Goal: Task Accomplishment & Management: Complete application form

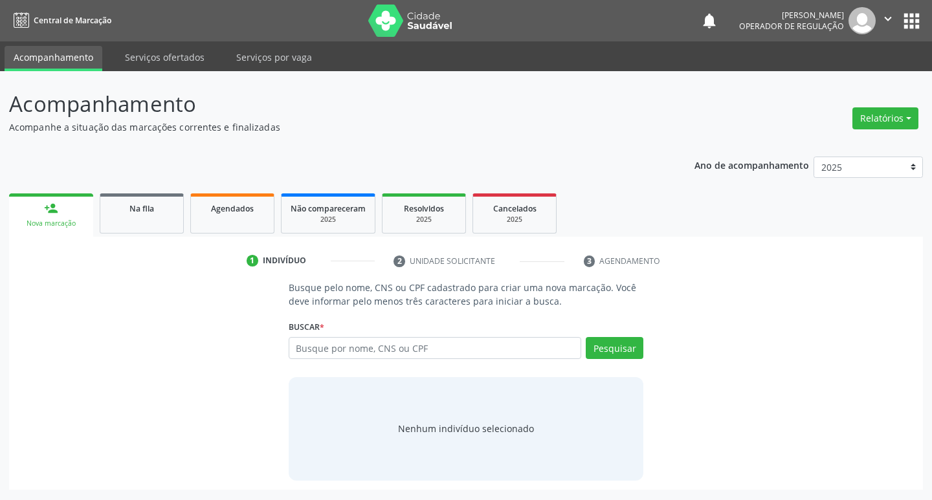
click at [463, 350] on input "text" at bounding box center [435, 348] width 293 height 22
type input "700908977303792"
click at [614, 366] on div "Pesquisar" at bounding box center [612, 352] width 62 height 31
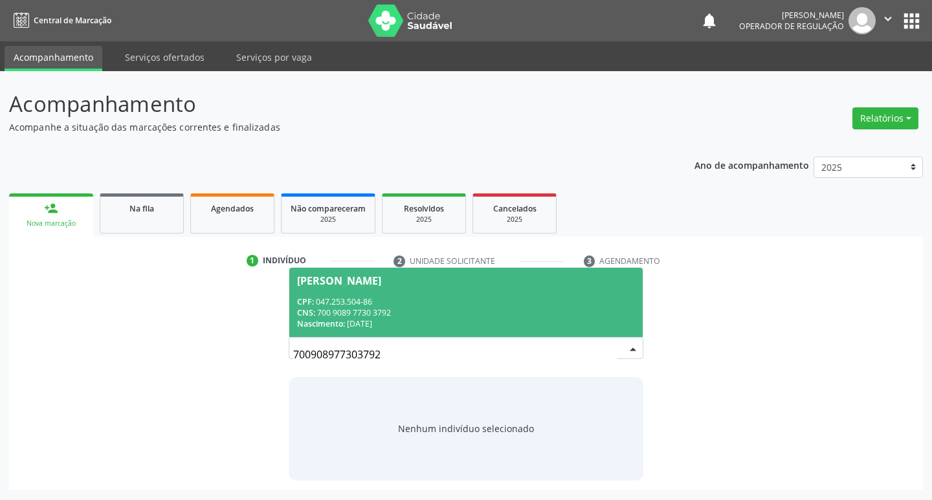
click at [433, 312] on div "CNS: 700 9089 7730 3792" at bounding box center [466, 312] width 338 height 11
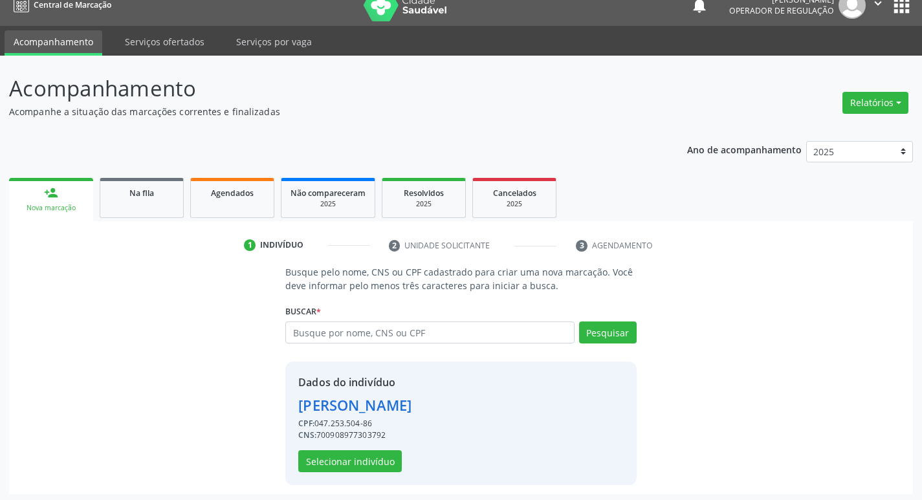
scroll to position [19, 0]
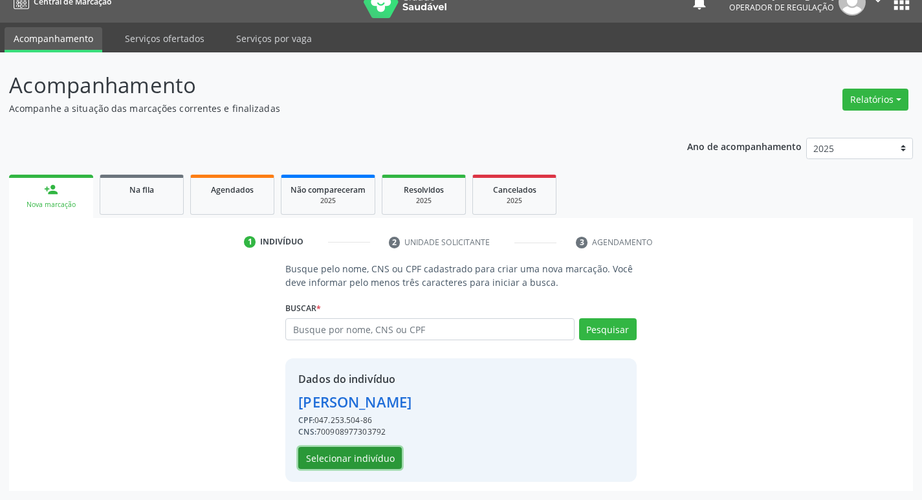
click at [377, 465] on button "Selecionar indivíduo" at bounding box center [350, 458] width 104 height 22
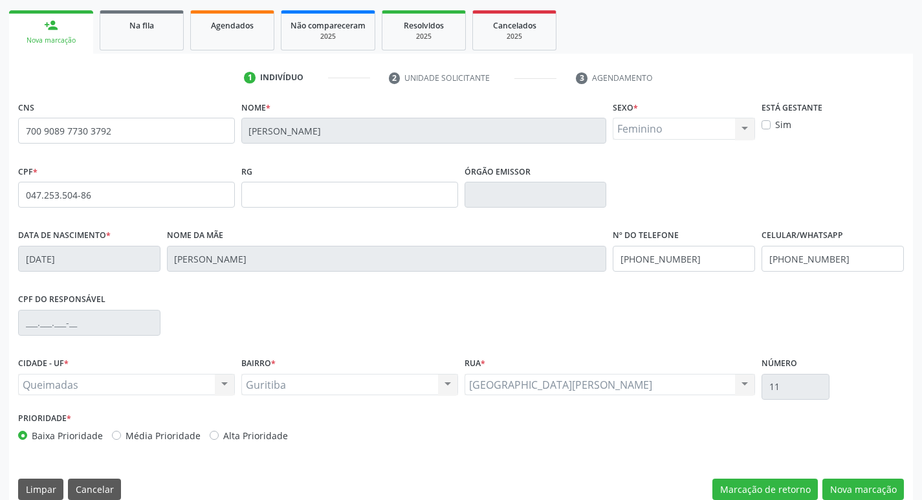
scroll to position [201, 0]
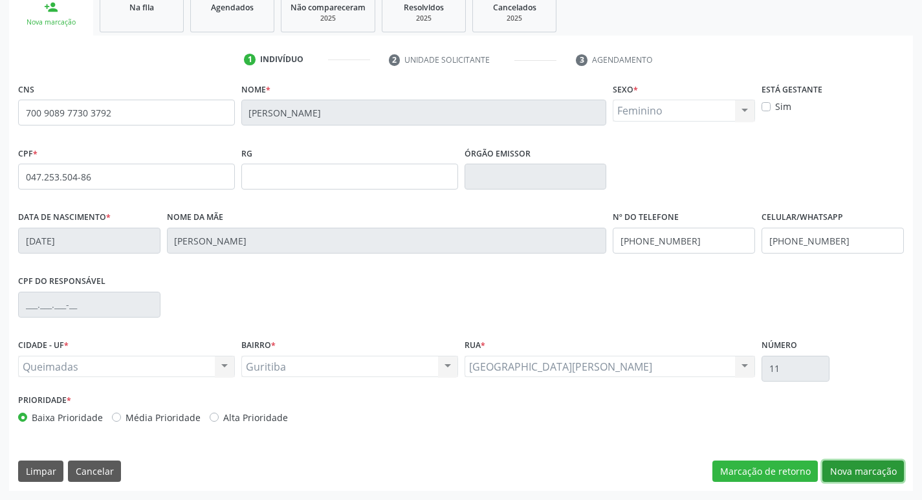
click at [874, 472] on button "Nova marcação" at bounding box center [864, 472] width 82 height 22
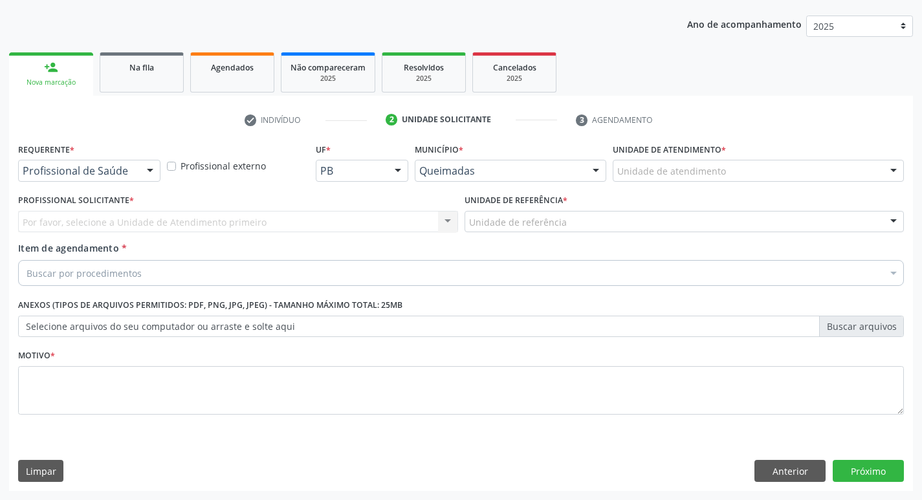
scroll to position [141, 0]
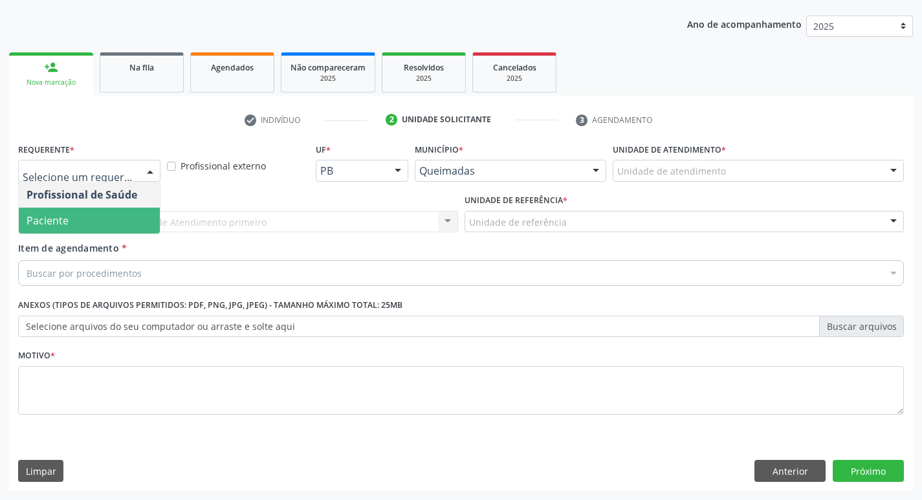
click at [67, 217] on span "Paciente" at bounding box center [48, 221] width 42 height 14
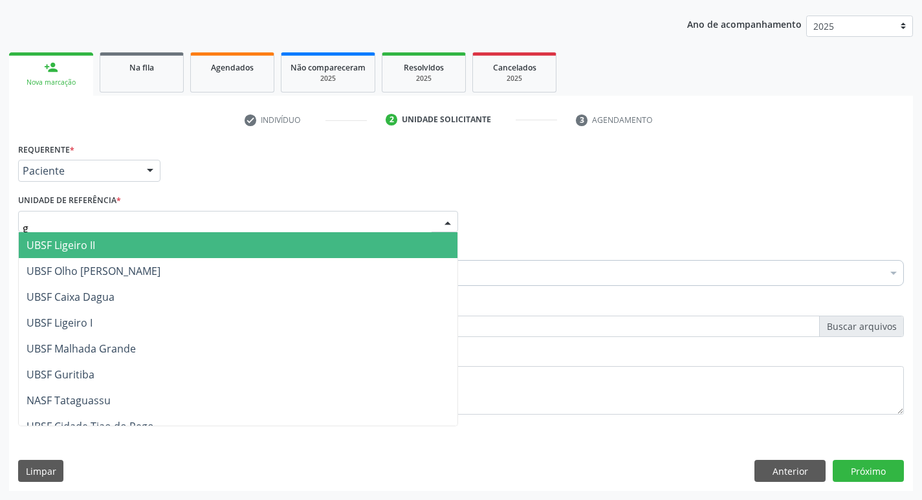
type input "gu"
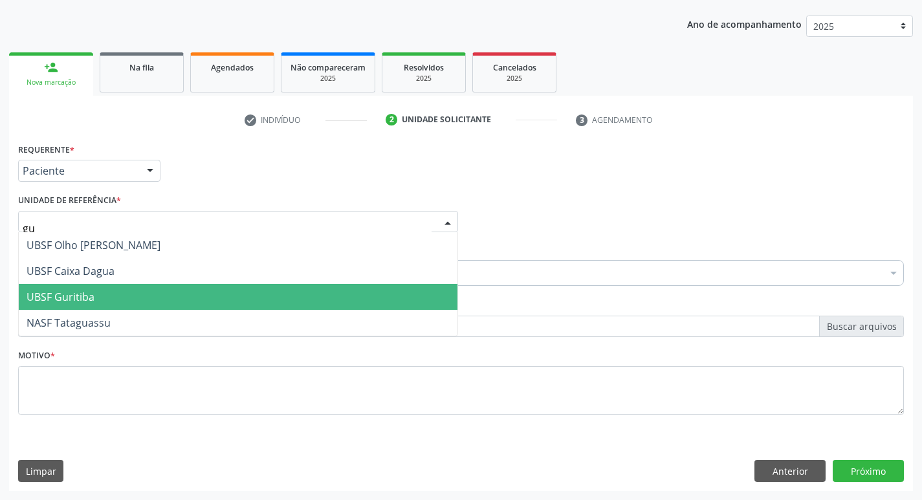
click at [58, 285] on span "UBSF Guritiba" at bounding box center [238, 297] width 439 height 26
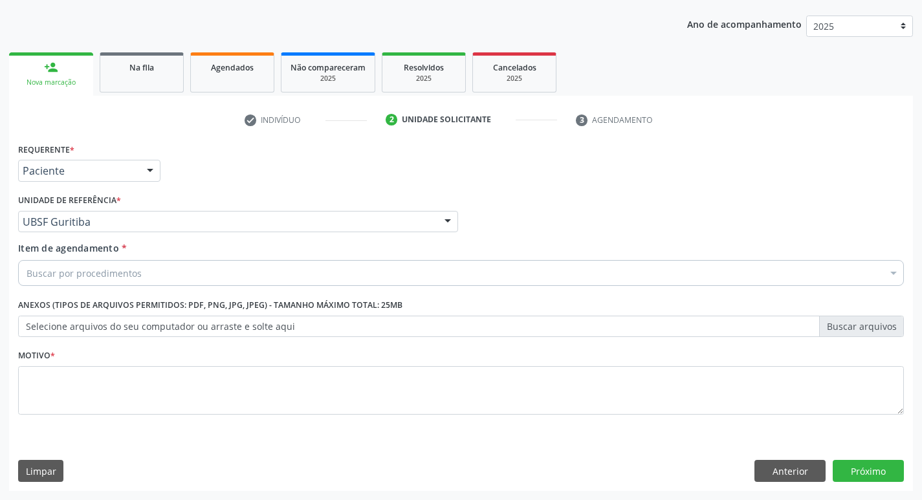
click at [61, 285] on div "Buscar por procedimentos" at bounding box center [461, 273] width 886 height 26
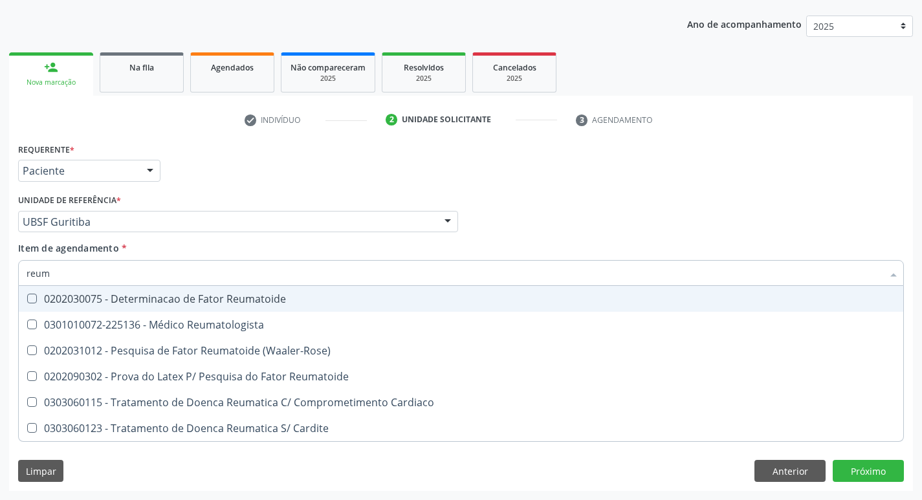
type input "reuma"
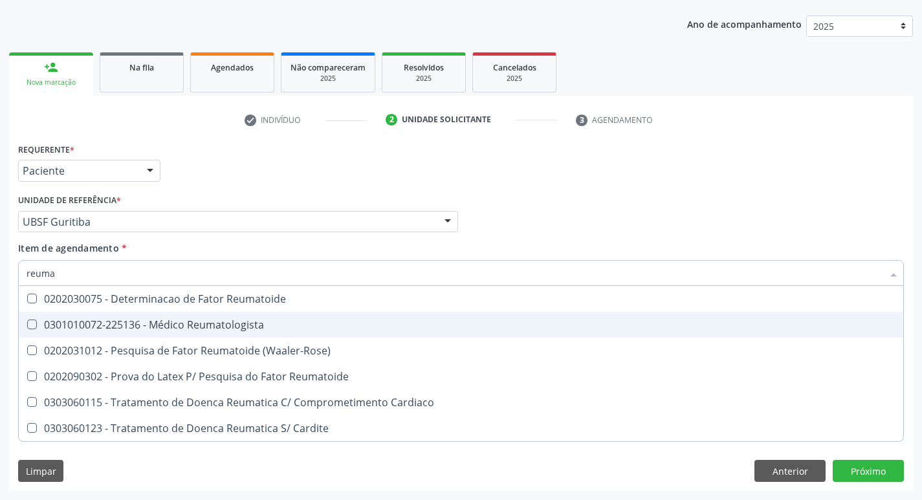
click at [92, 323] on div "0301010072-225136 - Médico Reumatologista" at bounding box center [461, 325] width 869 height 10
checkbox Reumatologista "true"
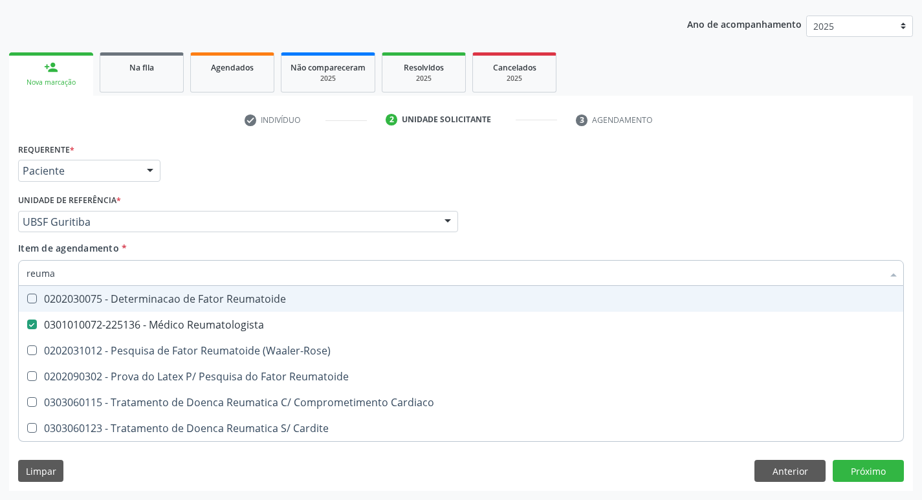
click at [387, 175] on div "Requerente * Paciente Profissional de Saúde Paciente Nenhum resultado encontrad…" at bounding box center [461, 165] width 892 height 50
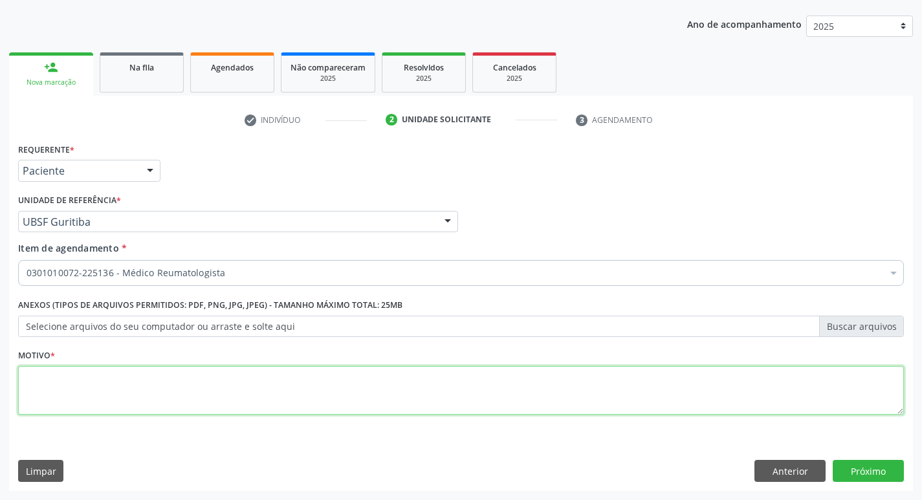
click at [83, 406] on textarea at bounding box center [461, 390] width 886 height 49
type textarea "r"
type textarea "RETORNO"
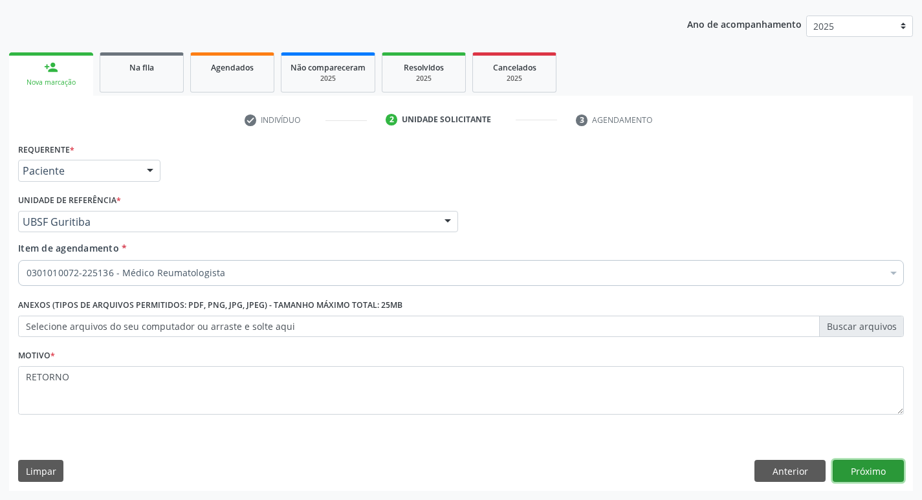
click at [858, 469] on button "Próximo" at bounding box center [868, 471] width 71 height 22
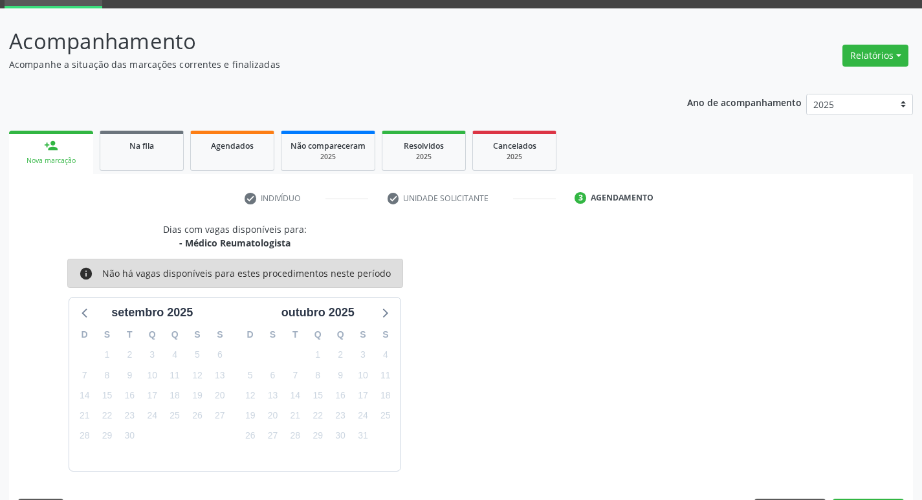
scroll to position [101, 0]
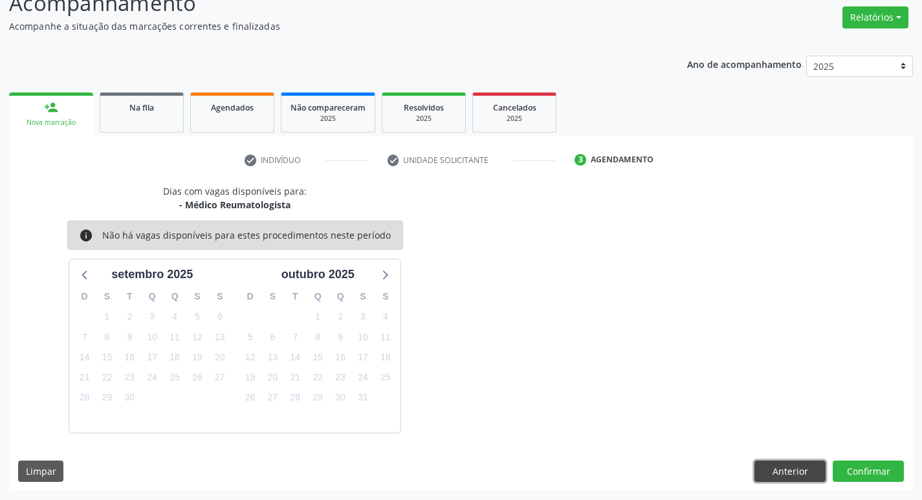
click at [806, 469] on button "Anterior" at bounding box center [790, 472] width 71 height 22
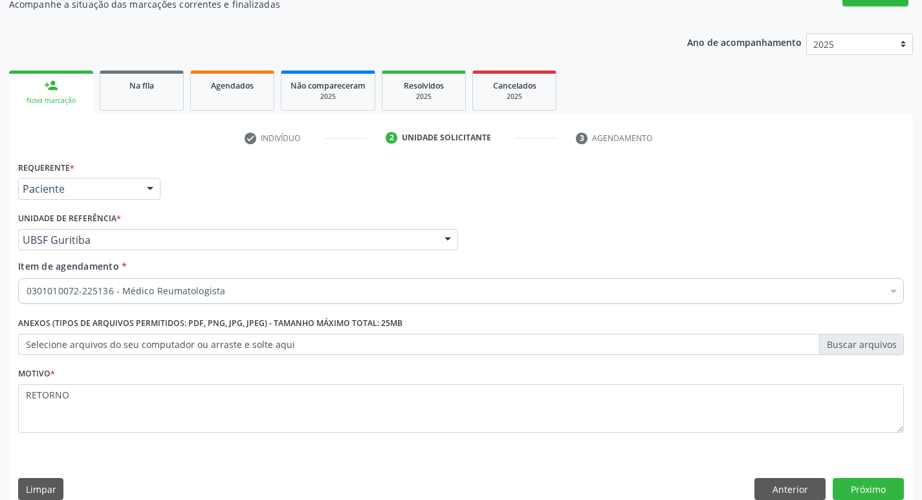
scroll to position [141, 0]
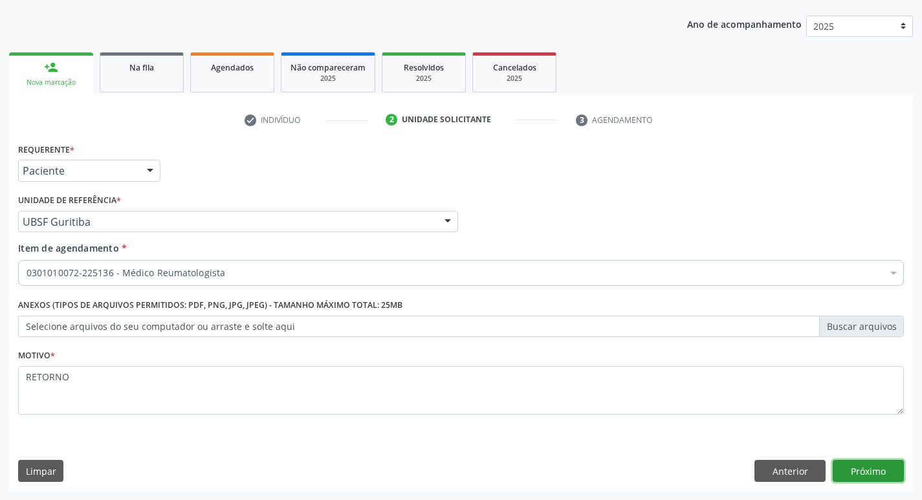
click at [848, 470] on button "Próximo" at bounding box center [868, 471] width 71 height 22
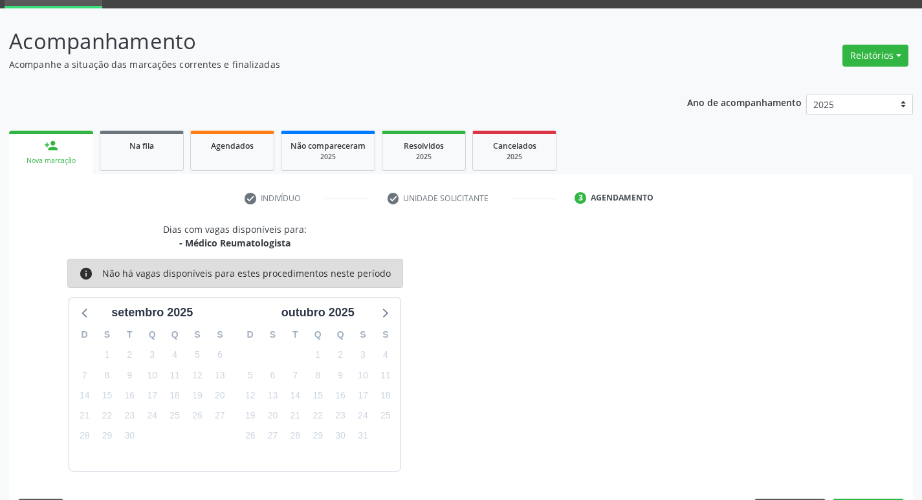
scroll to position [101, 0]
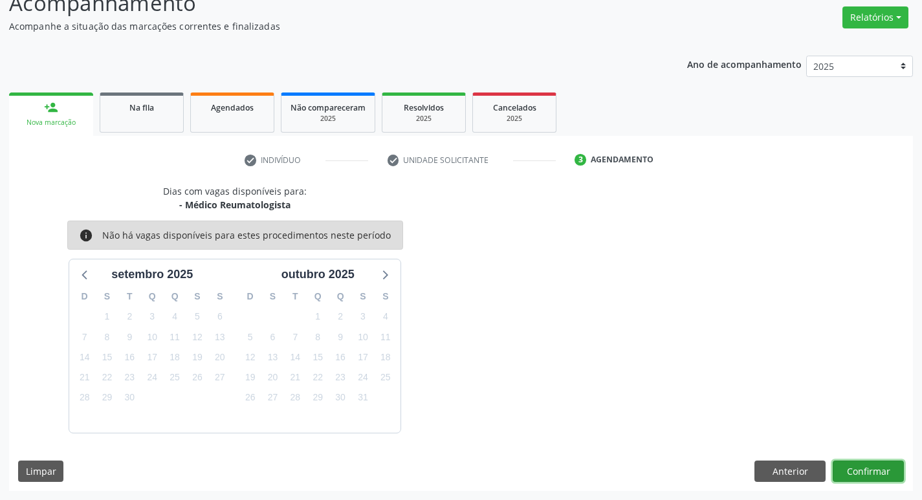
click at [889, 467] on button "Confirmar" at bounding box center [868, 472] width 71 height 22
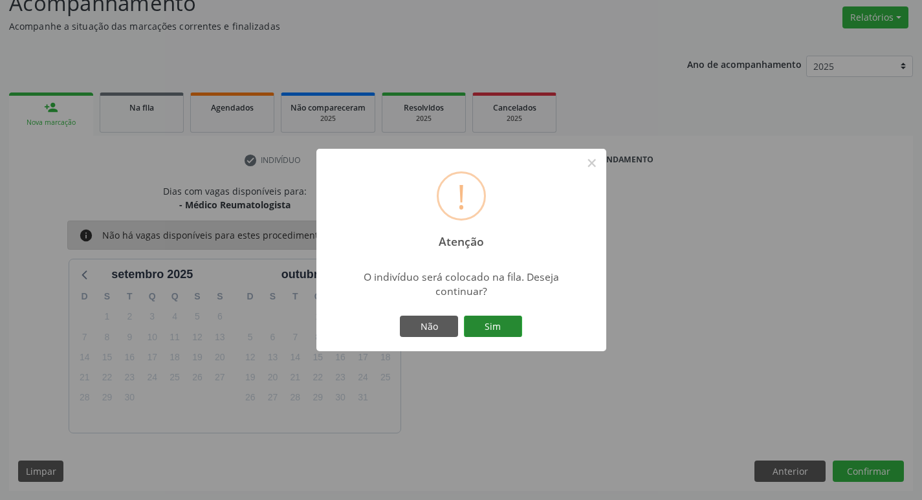
click at [479, 316] on button "Sim" at bounding box center [493, 327] width 58 height 22
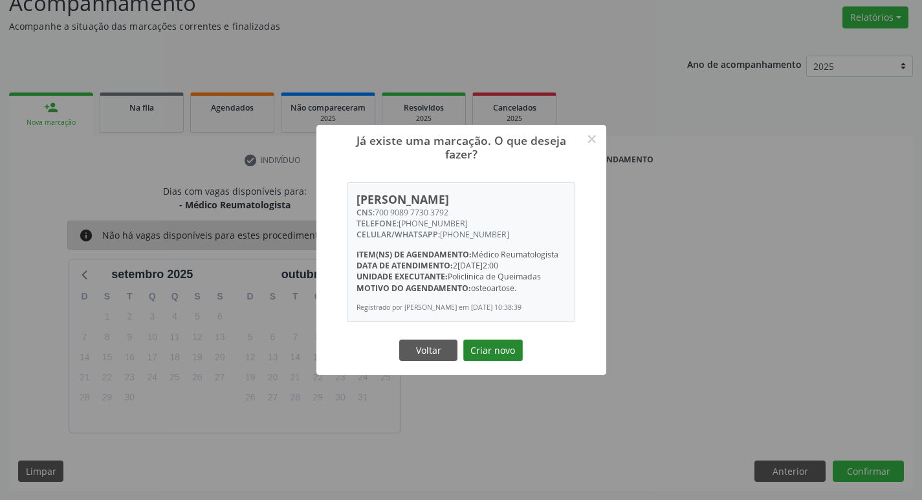
click at [504, 355] on button "Criar novo" at bounding box center [493, 351] width 60 height 22
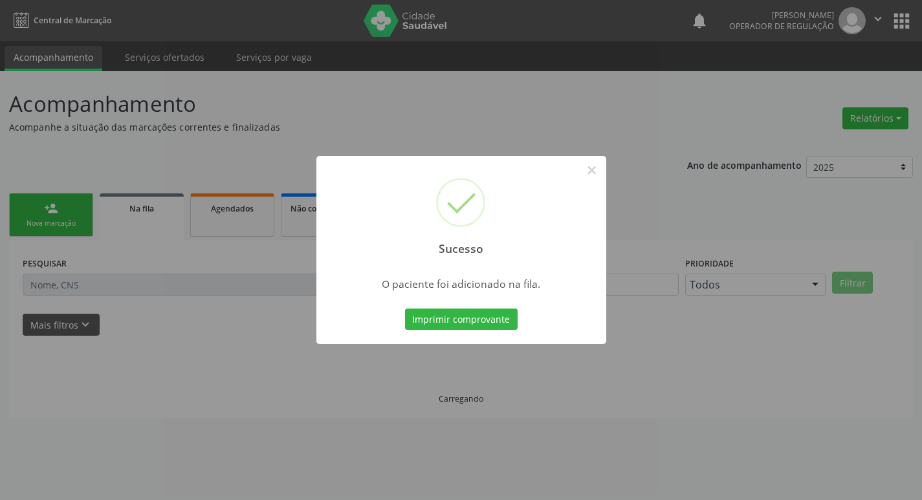
scroll to position [0, 0]
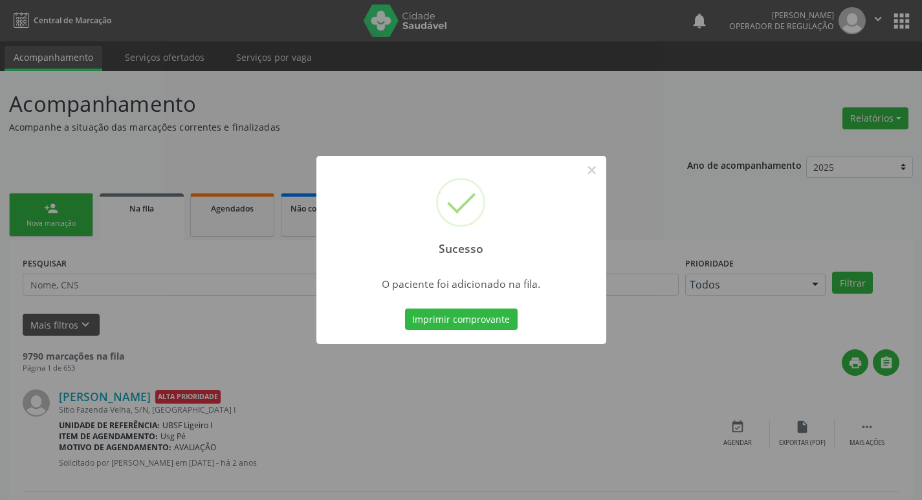
click at [104, 175] on div "Sucesso × O paciente foi adicionado na fila. Imprimir comprovante Cancel" at bounding box center [461, 250] width 922 height 500
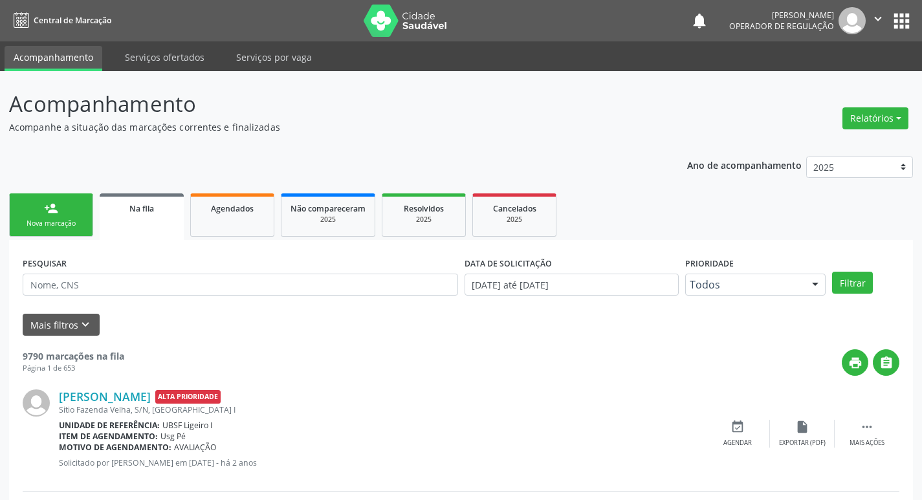
click at [49, 224] on div "Nova marcação" at bounding box center [51, 224] width 65 height 10
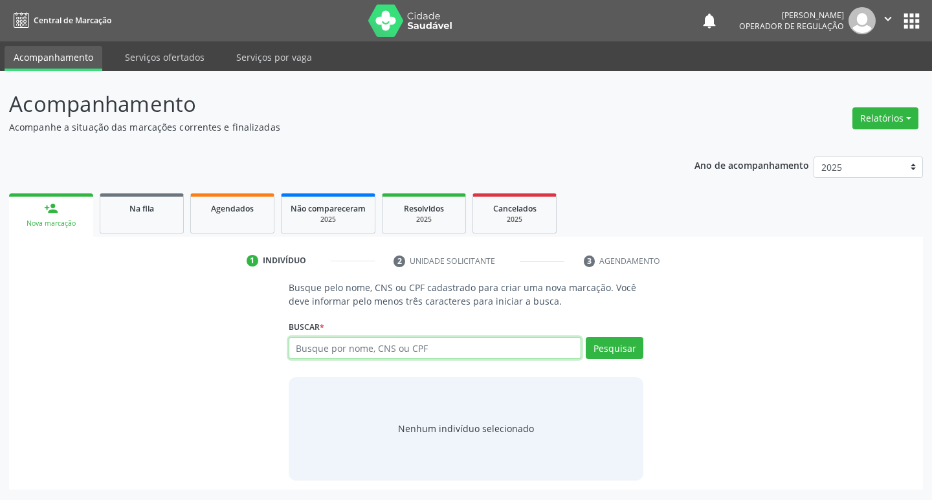
click at [335, 348] on input "text" at bounding box center [435, 348] width 293 height 22
type input "700004207930706"
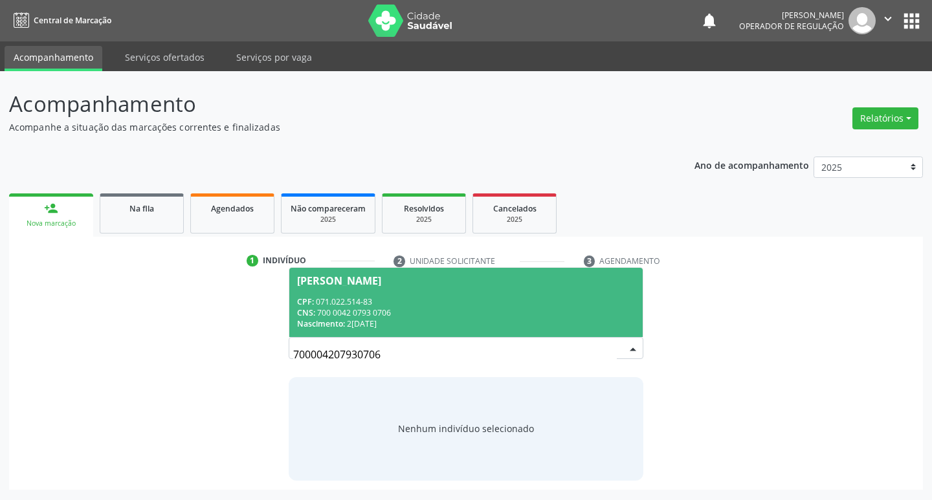
click at [518, 310] on div "CNS: 700 0042 0793 0706" at bounding box center [466, 312] width 338 height 11
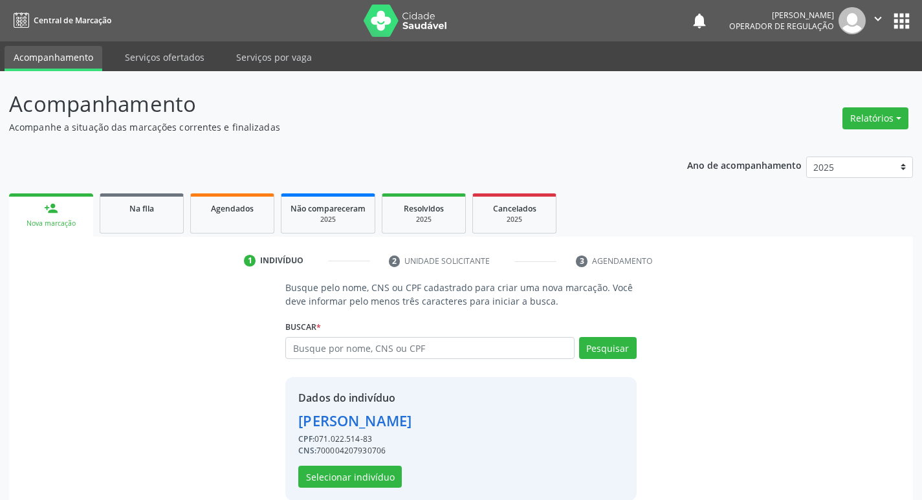
scroll to position [19, 0]
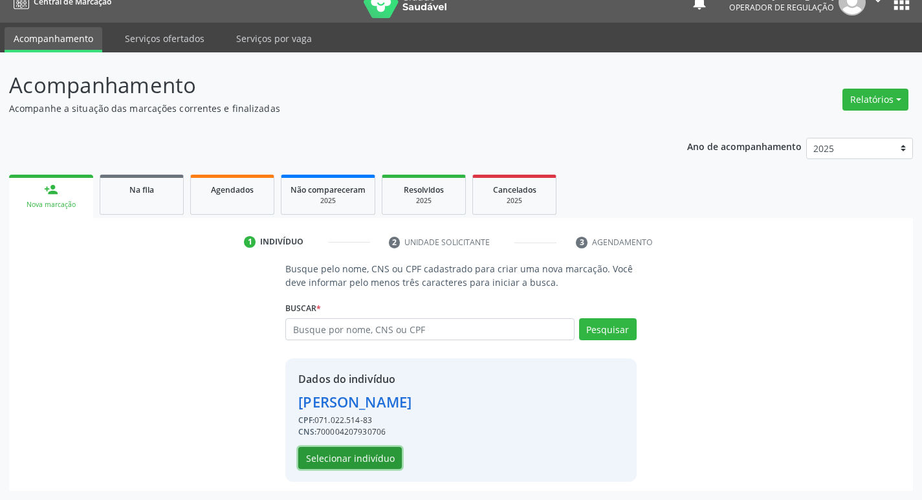
click at [346, 465] on button "Selecionar indivíduo" at bounding box center [350, 458] width 104 height 22
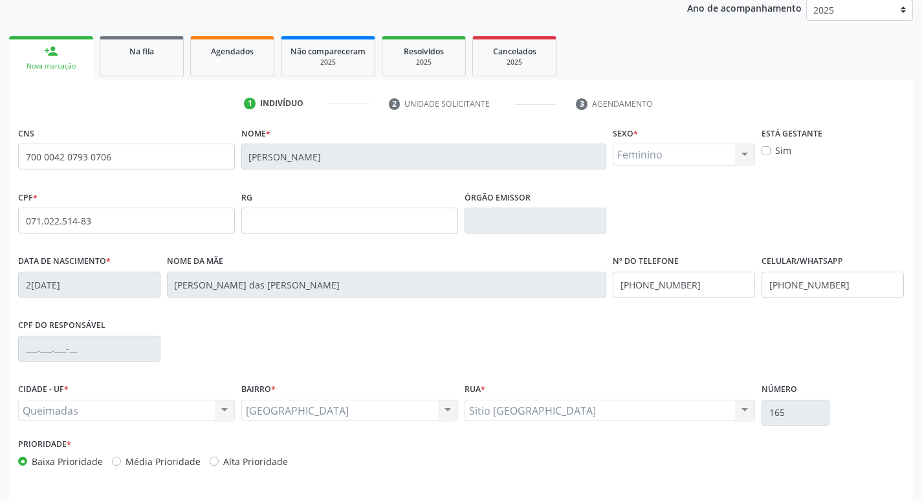
scroll to position [201, 0]
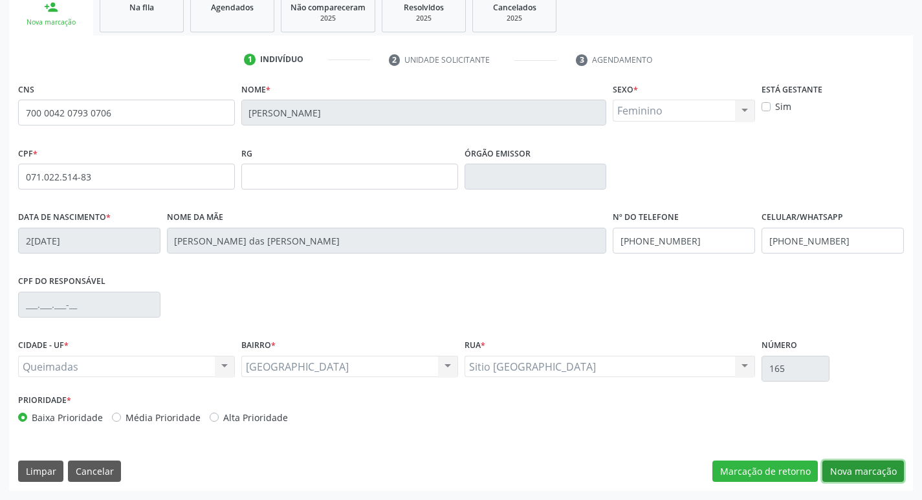
click at [848, 462] on button "Nova marcação" at bounding box center [864, 472] width 82 height 22
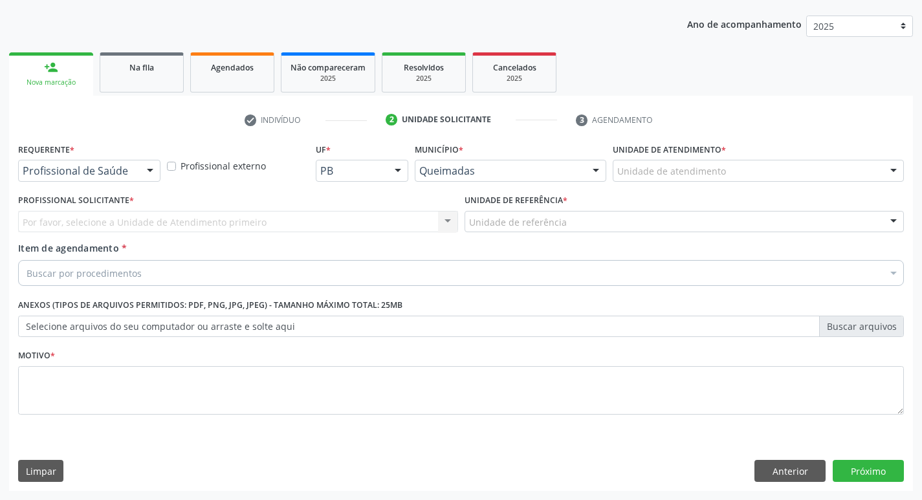
scroll to position [141, 0]
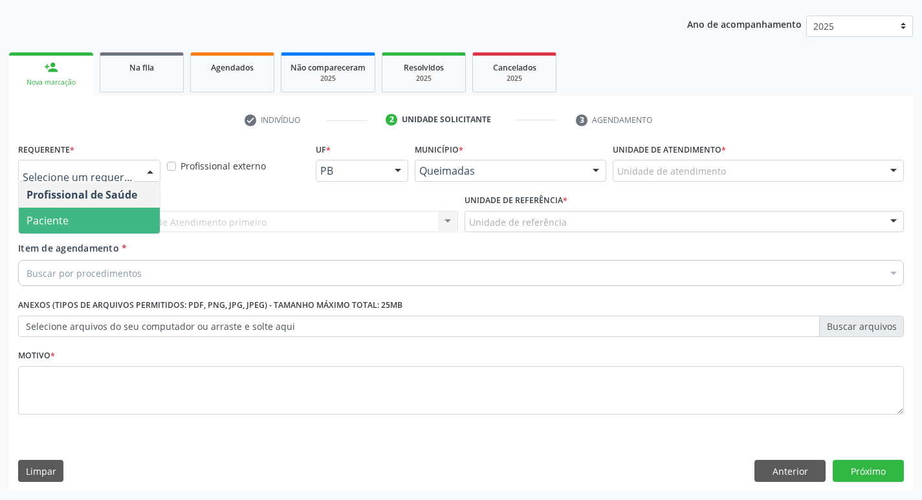
click at [107, 216] on span "Paciente" at bounding box center [89, 221] width 141 height 26
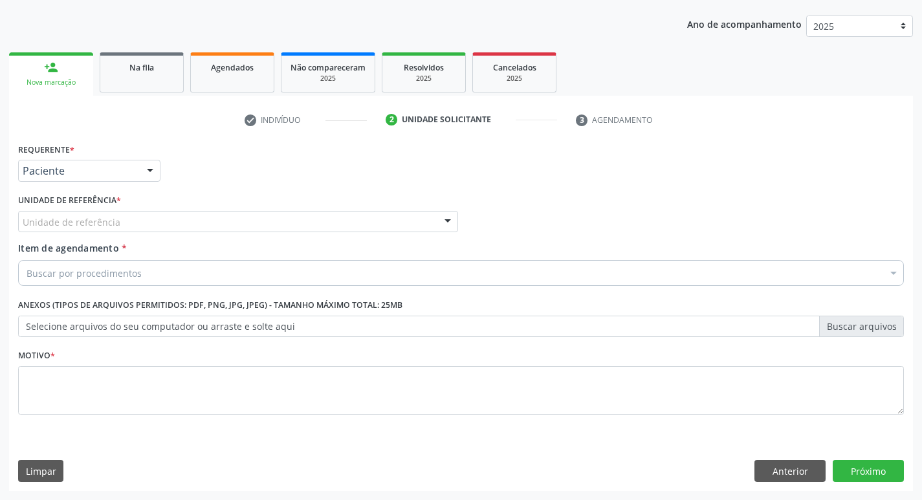
click at [120, 221] on div "Unidade de referência" at bounding box center [238, 222] width 440 height 22
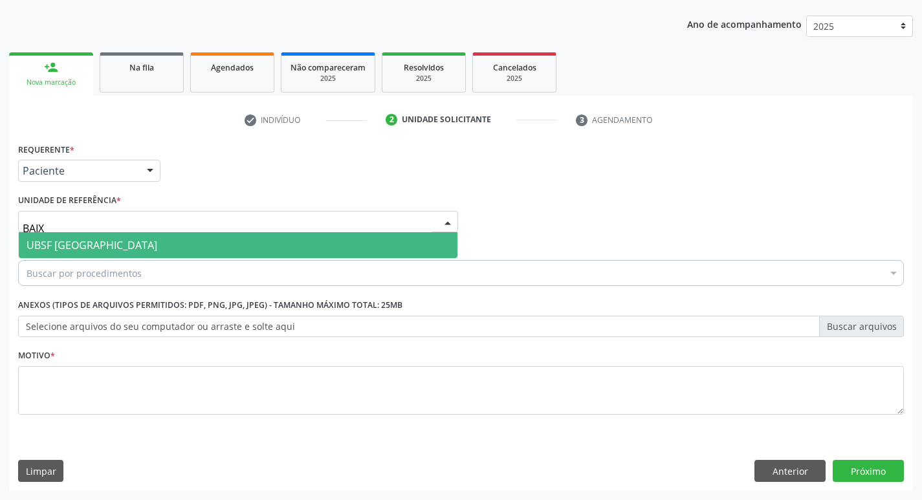
type input "BAIXA"
click at [164, 236] on span "UBSF [GEOGRAPHIC_DATA]" at bounding box center [238, 245] width 439 height 26
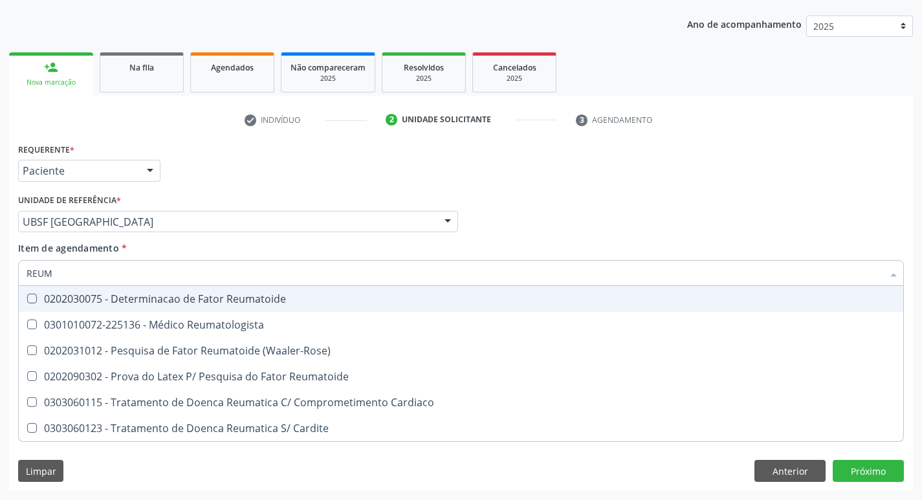
type input "REUMA"
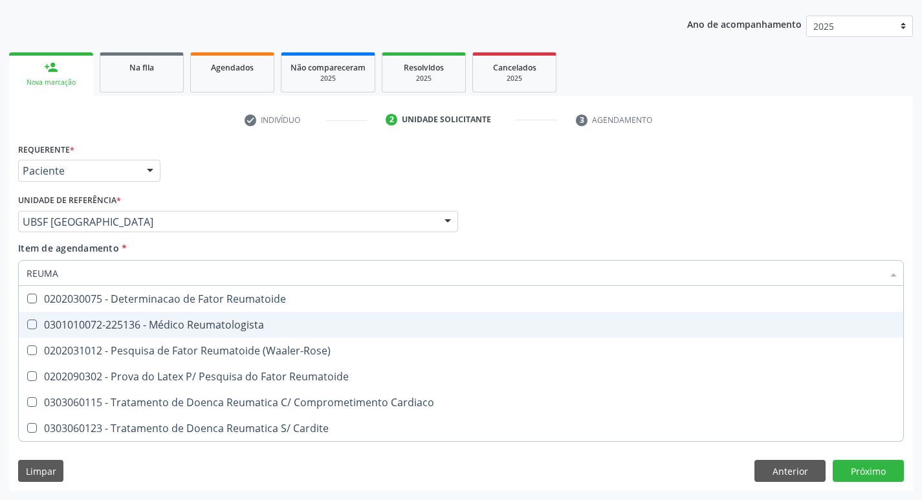
click at [124, 324] on div "0301010072-225136 - Médico Reumatologista" at bounding box center [461, 325] width 869 height 10
checkbox Reumatologista "true"
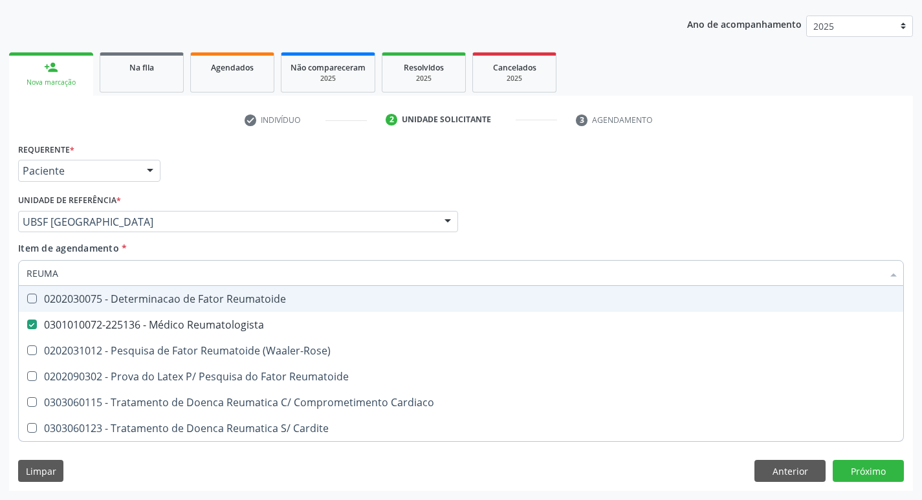
click at [278, 178] on div "Requerente * Paciente Profissional de Saúde Paciente Nenhum resultado encontrad…" at bounding box center [461, 165] width 892 height 50
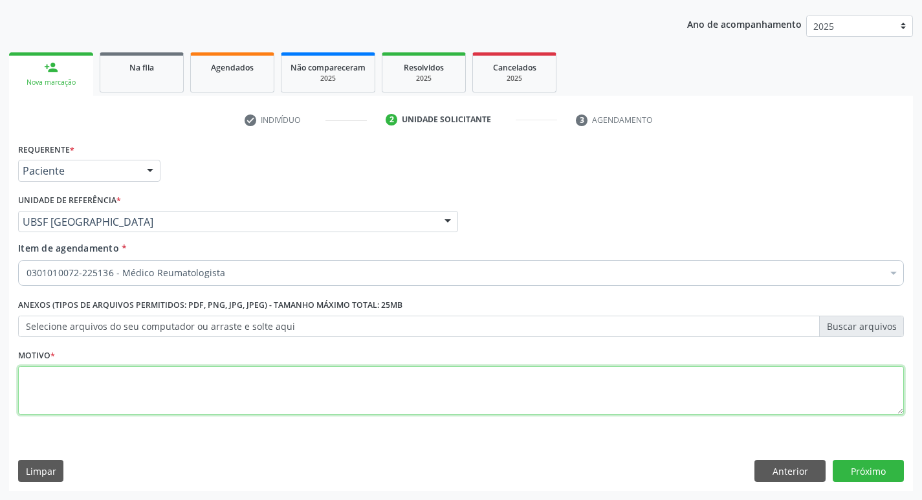
click at [157, 373] on textarea at bounding box center [461, 390] width 886 height 49
type textarea "RETORNO"
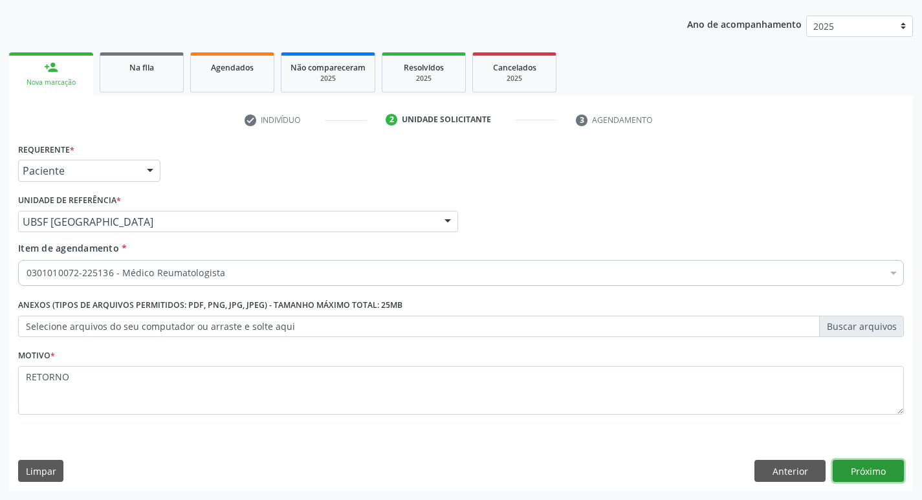
click at [856, 467] on button "Próximo" at bounding box center [868, 471] width 71 height 22
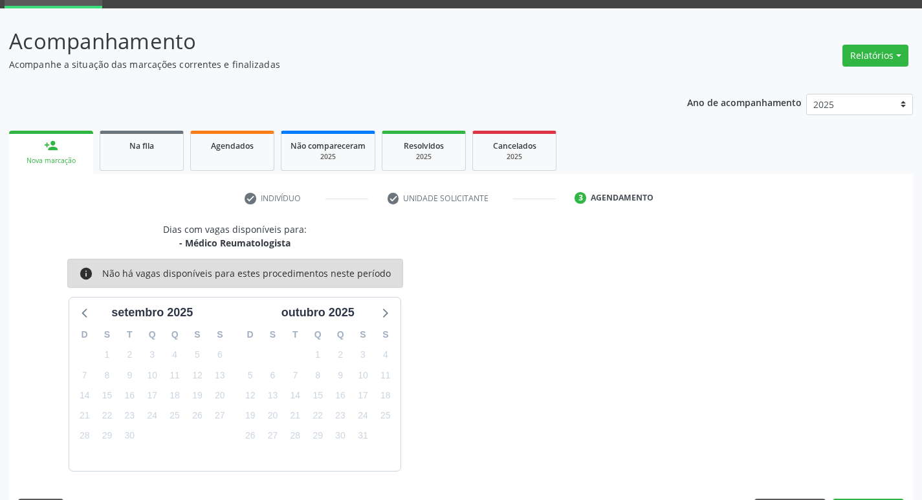
scroll to position [101, 0]
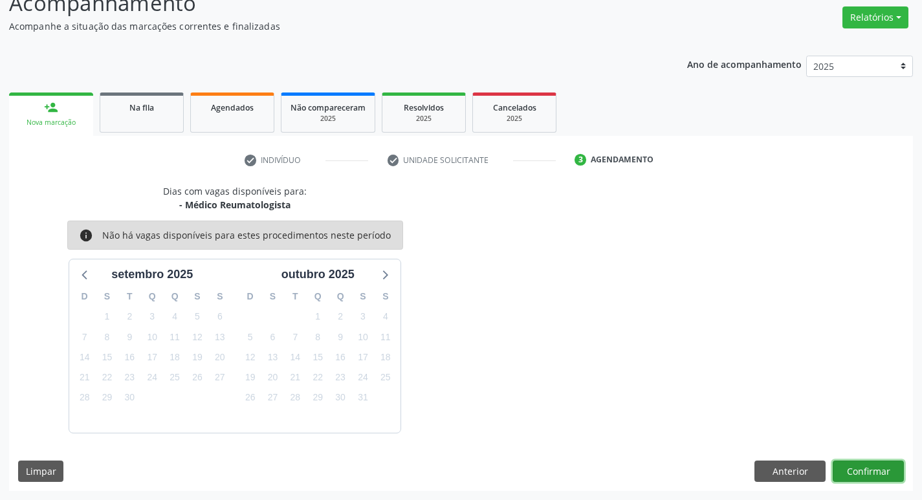
click at [870, 474] on button "Confirmar" at bounding box center [868, 472] width 71 height 22
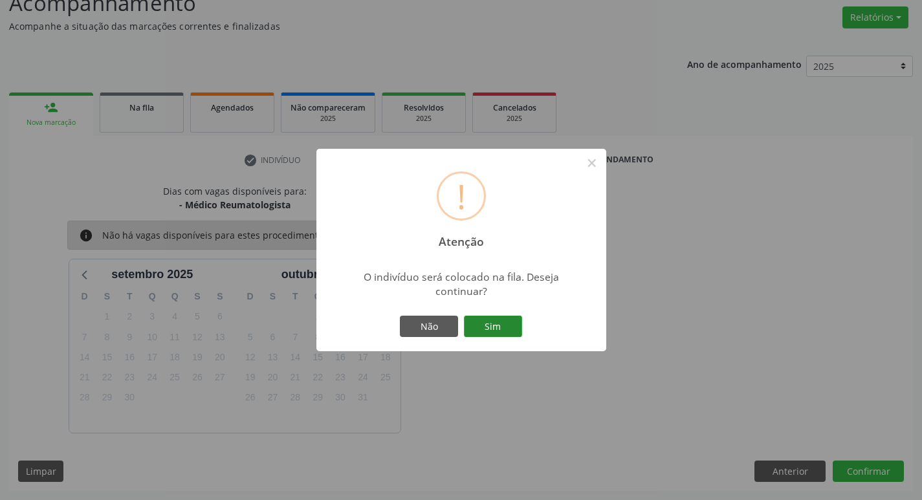
click at [480, 325] on button "Sim" at bounding box center [493, 327] width 58 height 22
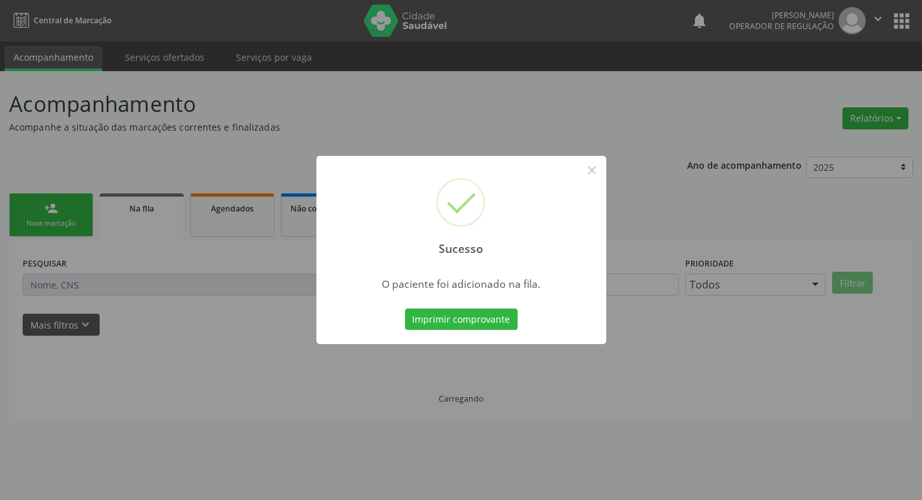
scroll to position [0, 0]
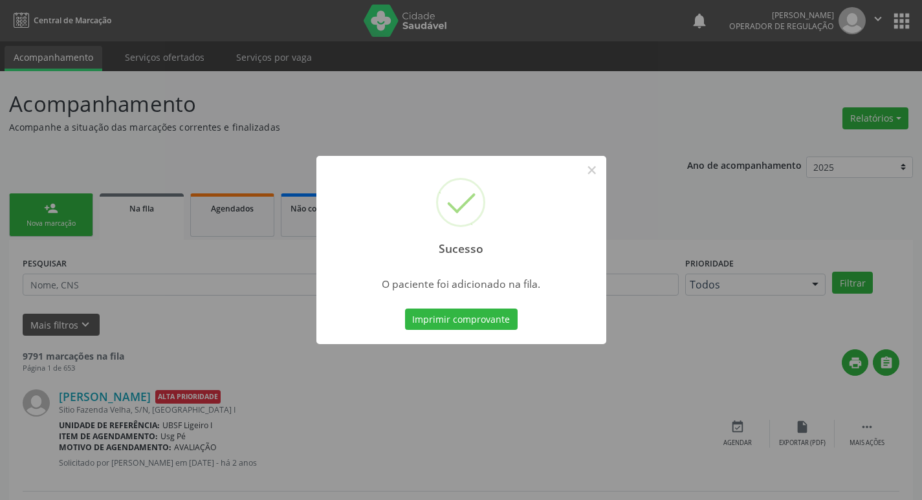
click at [384, 72] on div "Sucesso × O paciente foi adicionado na fila. Imprimir comprovante Cancel" at bounding box center [461, 250] width 922 height 500
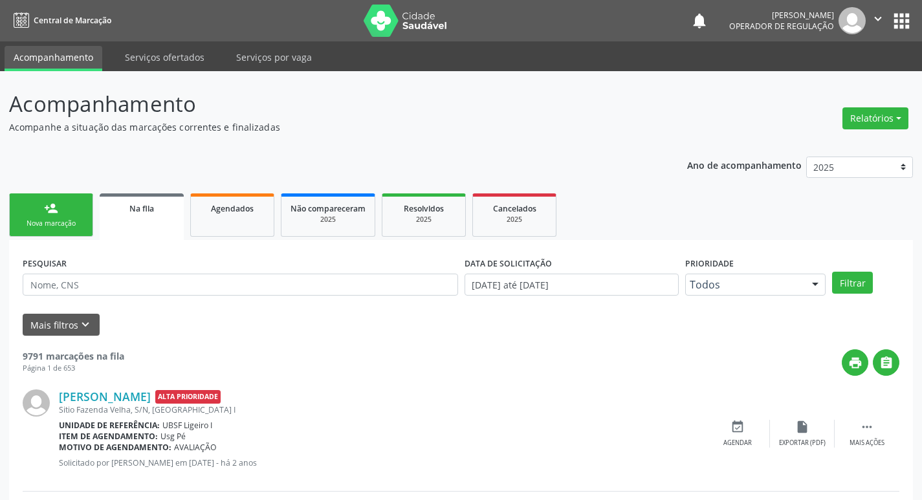
click at [80, 221] on div "Nova marcação" at bounding box center [51, 224] width 65 height 10
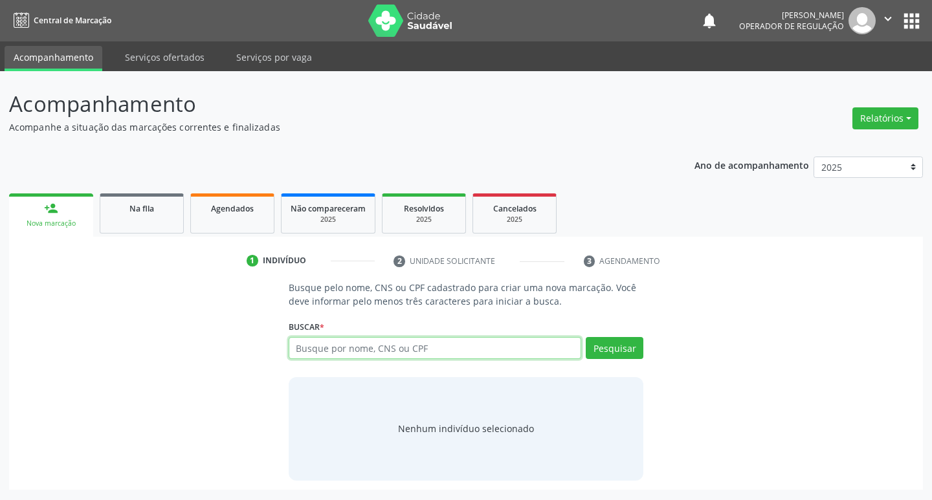
click at [373, 339] on input "text" at bounding box center [435, 348] width 293 height 22
click at [377, 352] on input "text" at bounding box center [435, 348] width 293 height 22
type input "708001853355429"
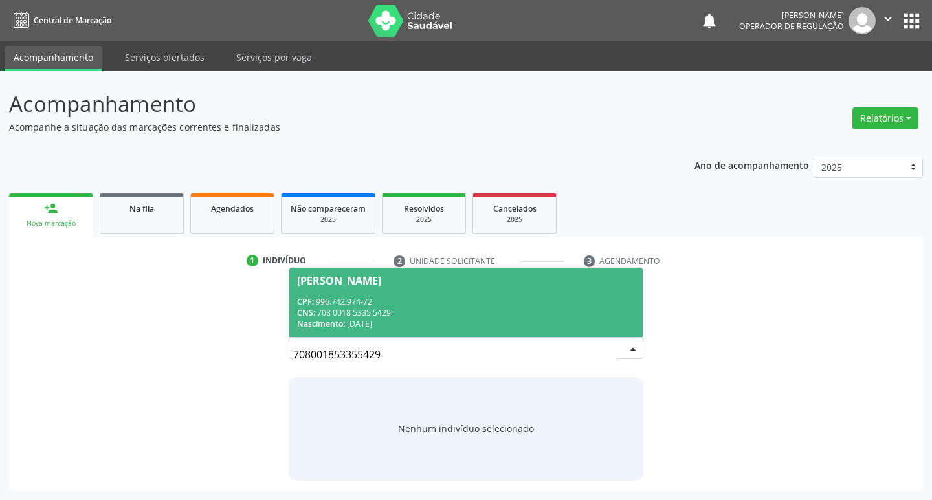
click at [590, 320] on div "Nascimento: [DATE]" at bounding box center [466, 323] width 338 height 11
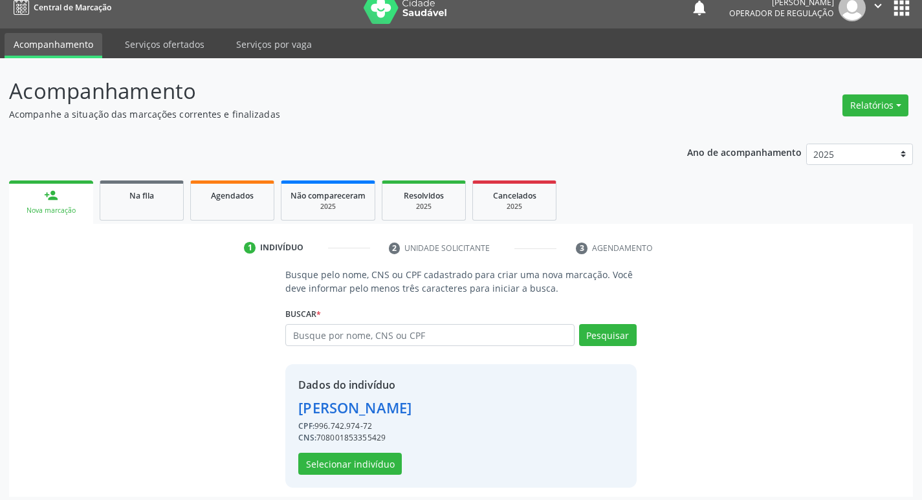
scroll to position [19, 0]
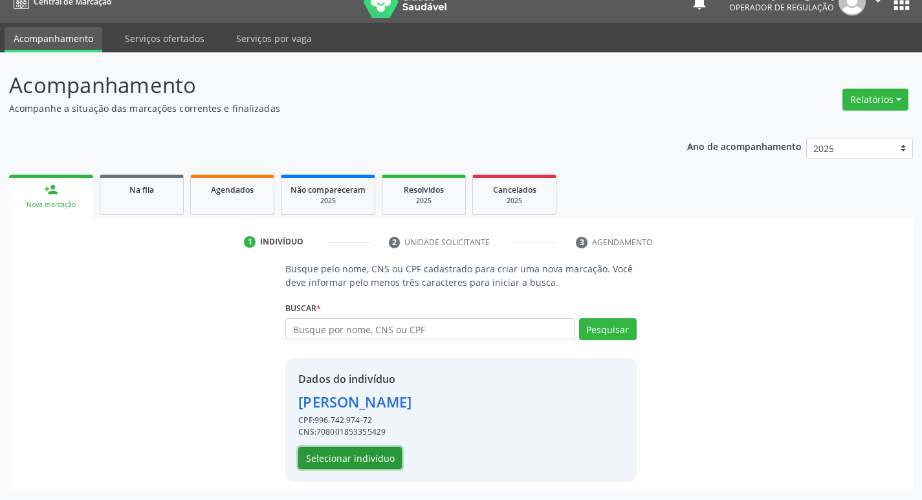
click at [373, 458] on button "Selecionar indivíduo" at bounding box center [350, 458] width 104 height 22
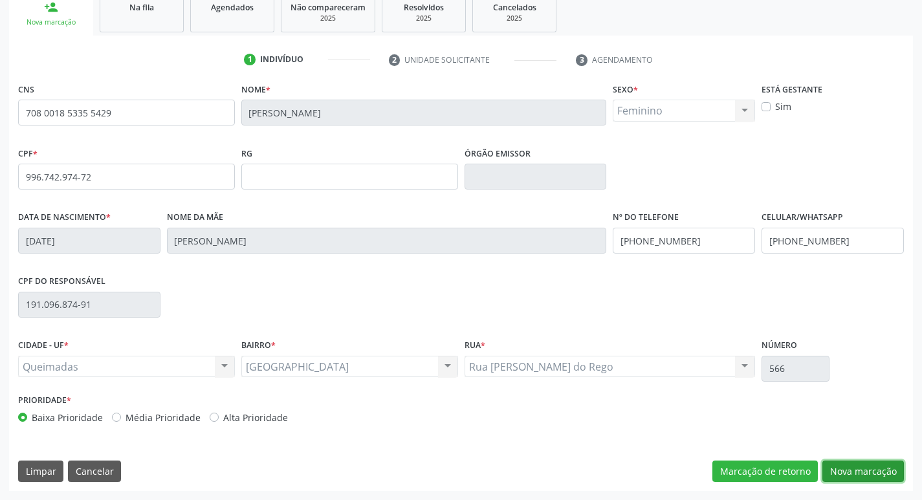
drag, startPoint x: 877, startPoint y: 469, endPoint x: 855, endPoint y: 467, distance: 22.1
click at [874, 470] on button "Nova marcação" at bounding box center [864, 472] width 82 height 22
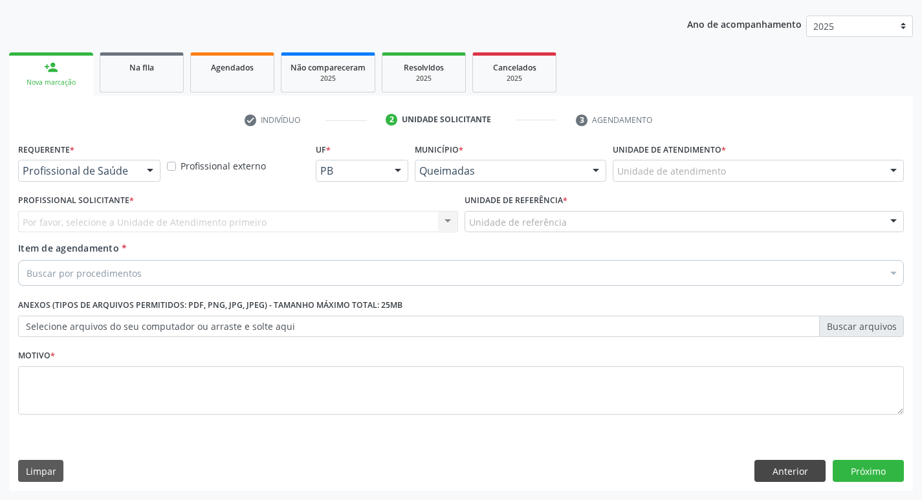
scroll to position [141, 0]
click at [134, 164] on div at bounding box center [89, 171] width 142 height 22
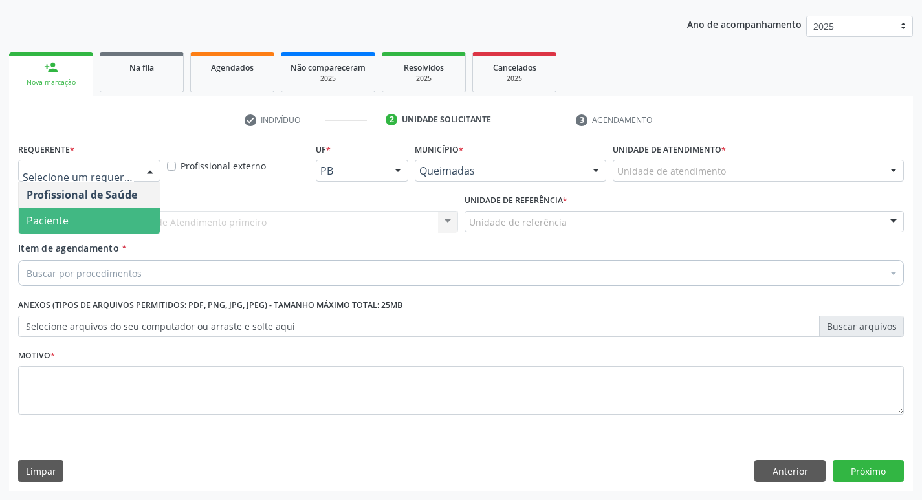
click at [90, 216] on span "Paciente" at bounding box center [89, 221] width 141 height 26
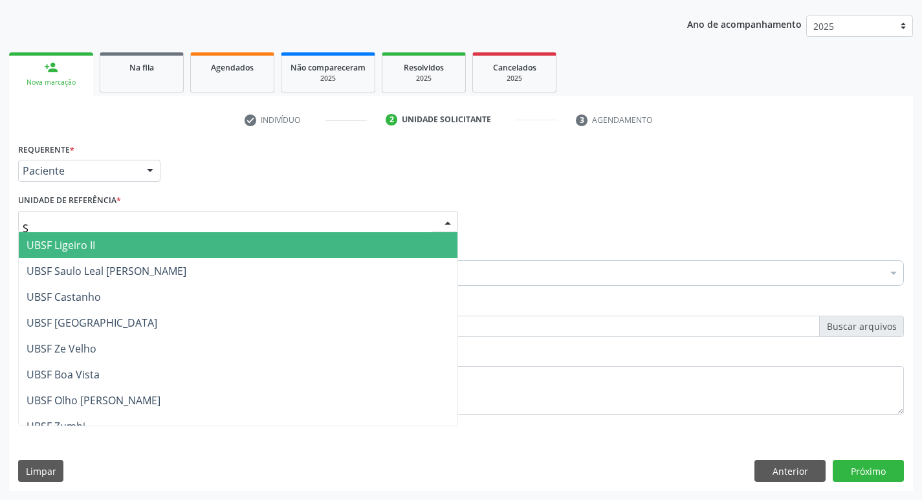
type input "SA"
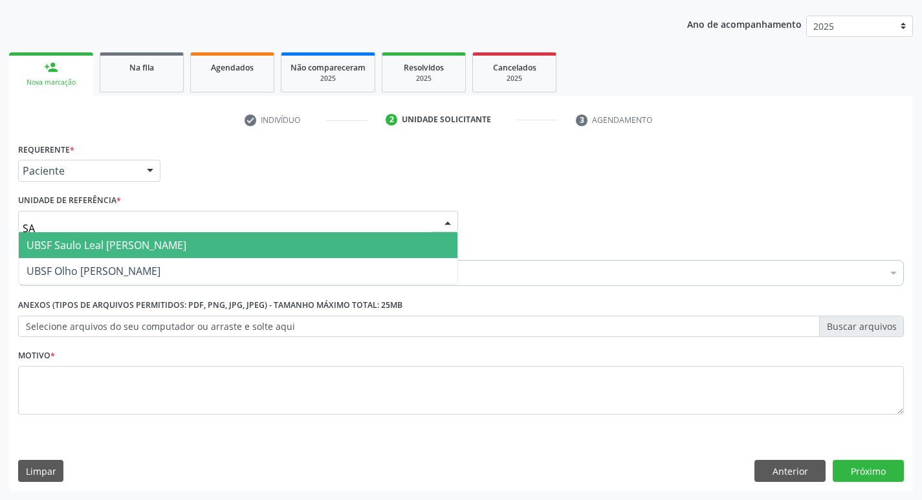
click at [93, 234] on span "UBSF Saulo Leal [PERSON_NAME]" at bounding box center [238, 245] width 439 height 26
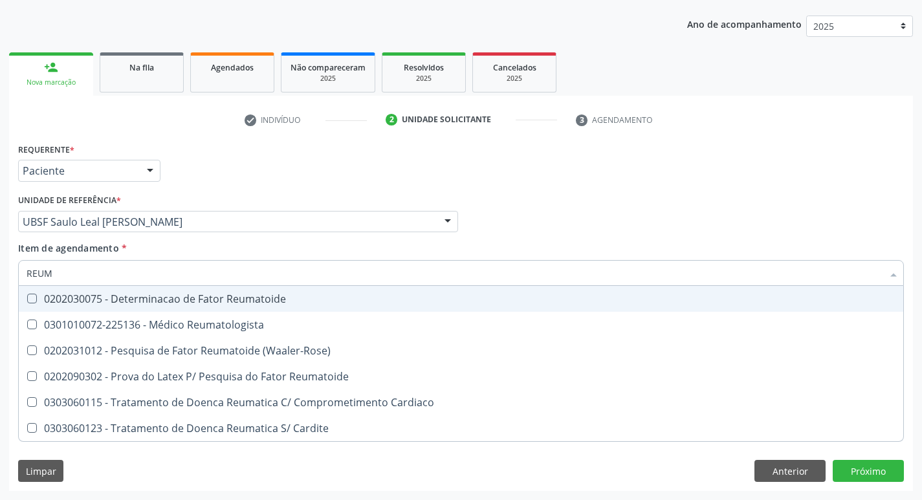
type input "REUMA"
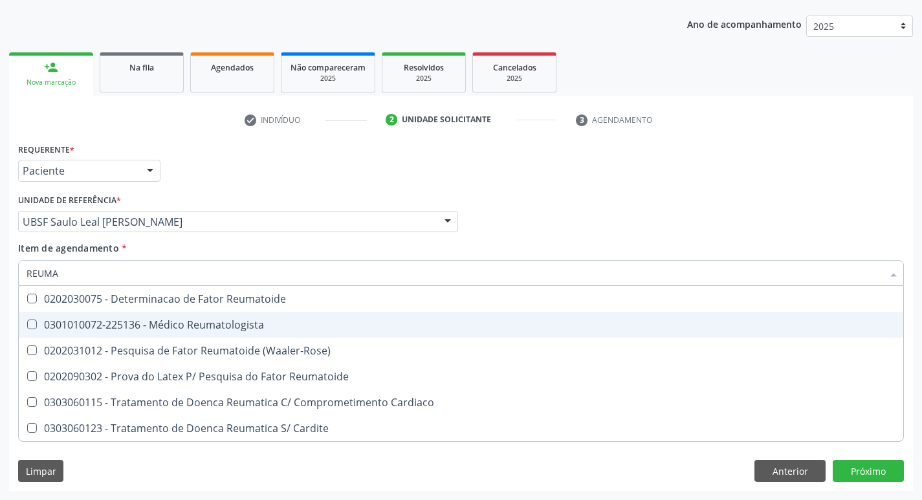
click at [130, 327] on div "0301010072-225136 - Médico Reumatologista" at bounding box center [461, 325] width 869 height 10
checkbox Reumatologista "true"
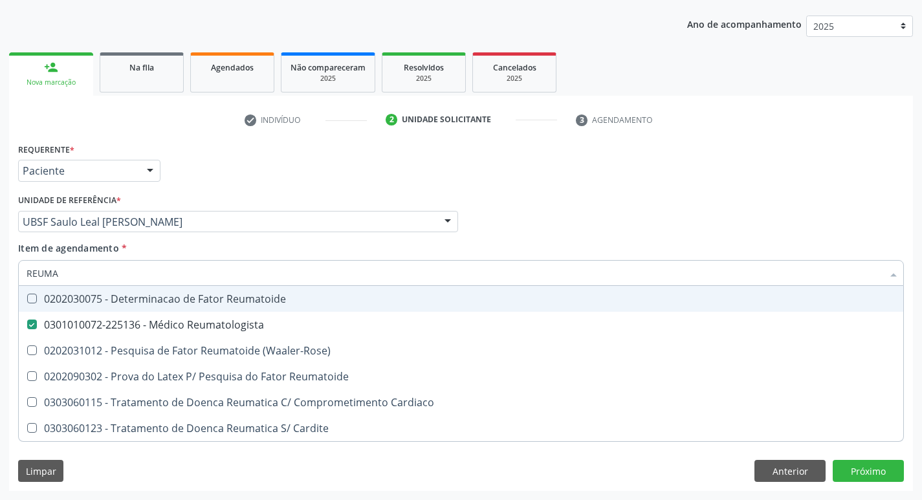
click at [577, 224] on div "Profissional Solicitante Por favor, selecione a Unidade de Atendimento primeiro…" at bounding box center [461, 216] width 892 height 50
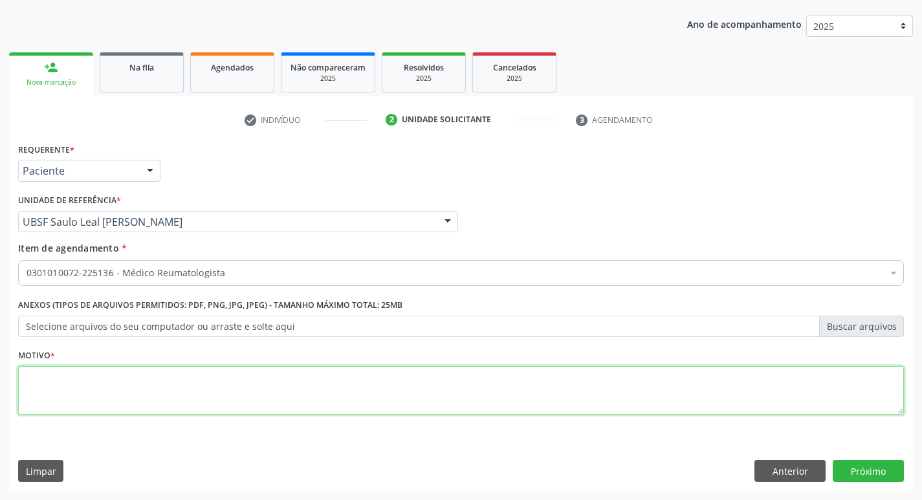
click at [89, 410] on textarea at bounding box center [461, 390] width 886 height 49
type textarea "RETORNO ( ANDREZZA)"
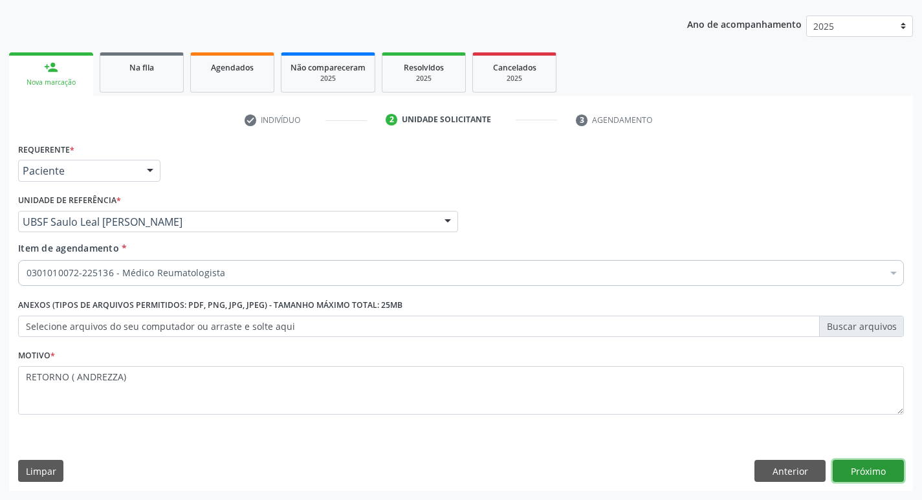
click at [856, 465] on button "Próximo" at bounding box center [868, 471] width 71 height 22
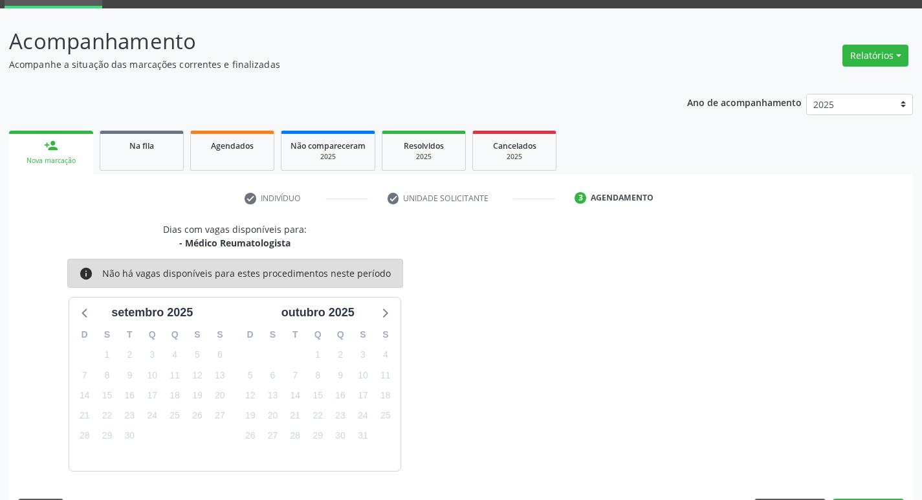
scroll to position [101, 0]
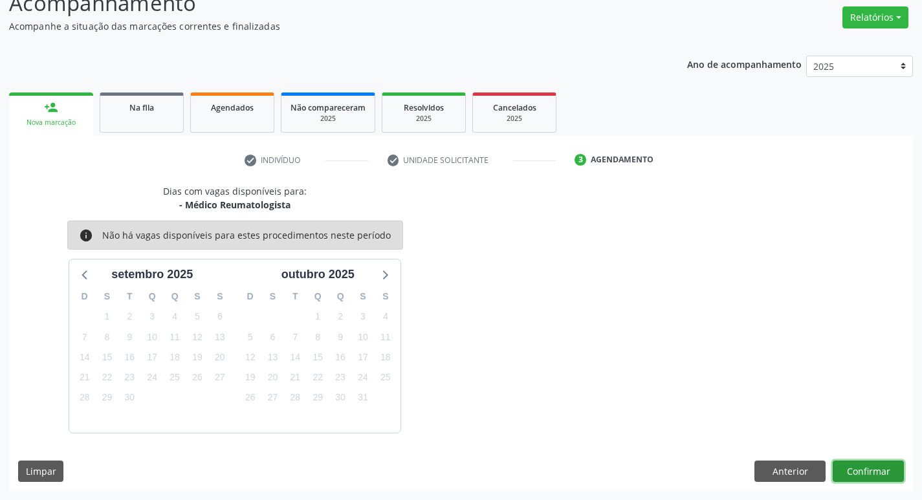
click at [849, 471] on button "Confirmar" at bounding box center [868, 472] width 71 height 22
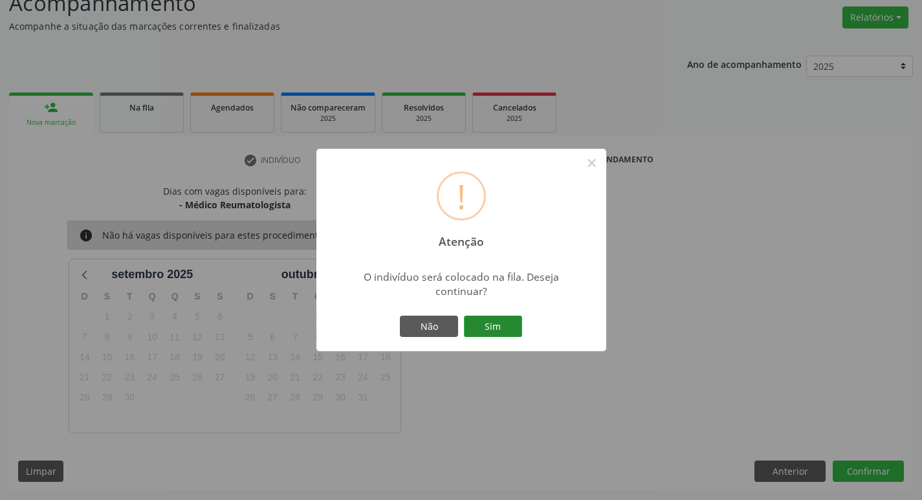
click at [489, 328] on button "Sim" at bounding box center [493, 327] width 58 height 22
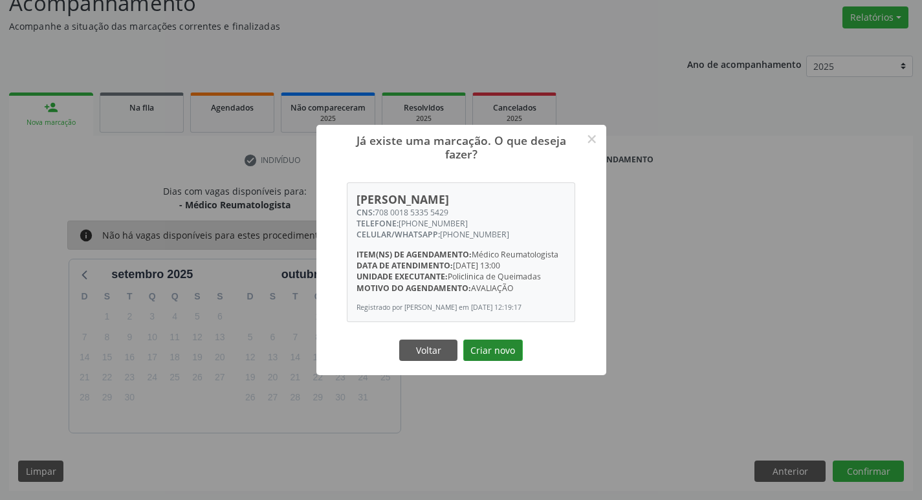
click at [493, 351] on button "Criar novo" at bounding box center [493, 351] width 60 height 22
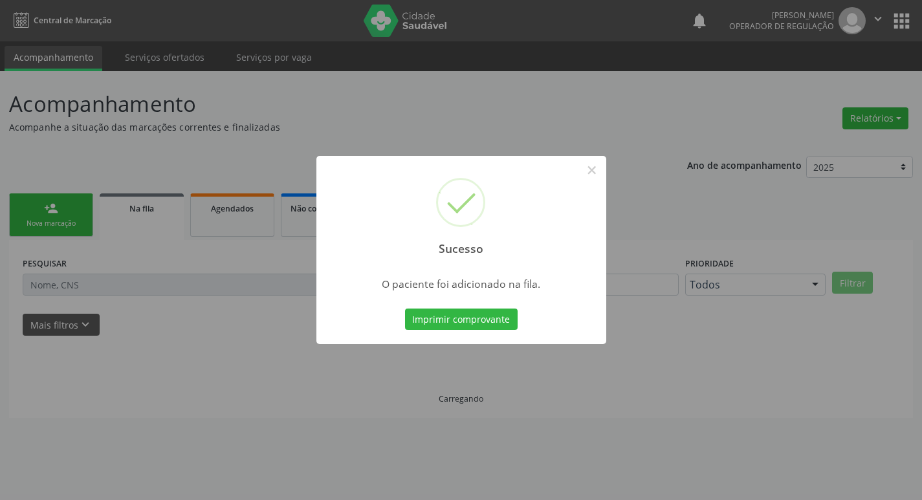
scroll to position [0, 0]
click at [484, 318] on button "Imprimir comprovante" at bounding box center [466, 320] width 113 height 22
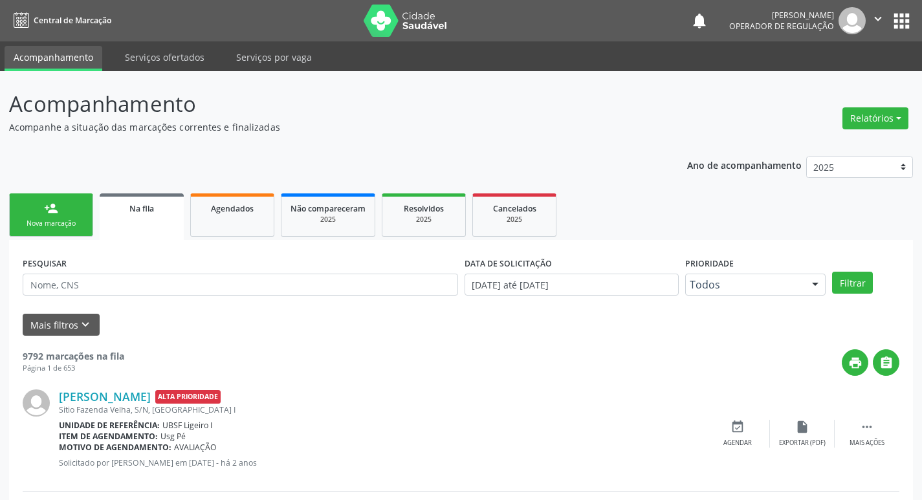
click at [66, 214] on link "person_add Nova marcação" at bounding box center [51, 215] width 84 height 43
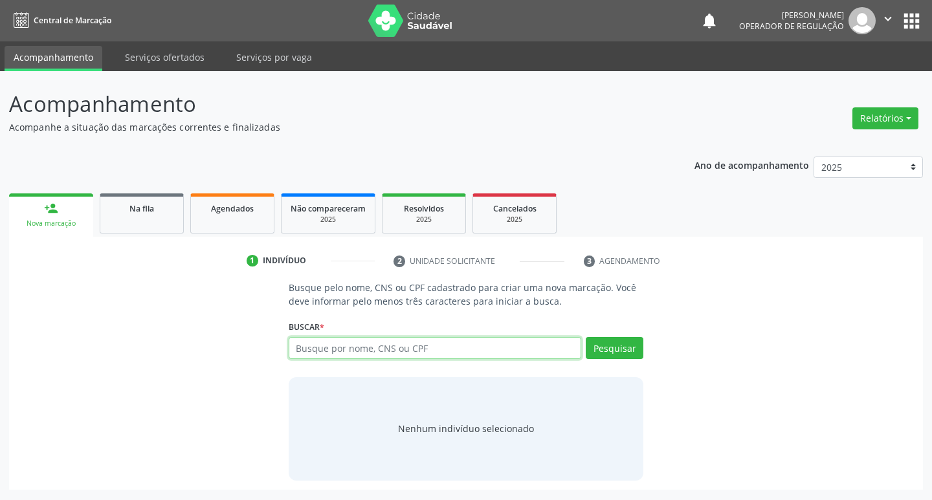
click at [332, 351] on input "text" at bounding box center [435, 348] width 293 height 22
type input "708006384929422"
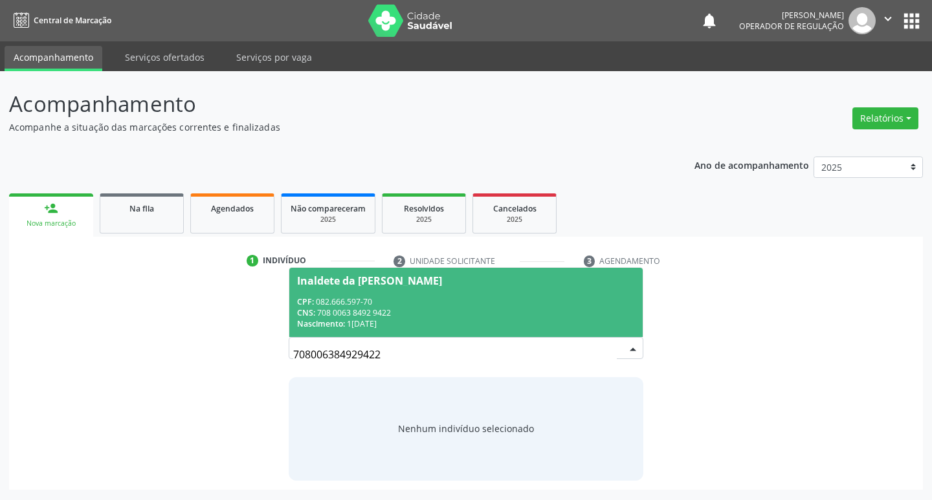
click at [342, 289] on span "Inaldete da [PERSON_NAME] CPF: 082.666.597-70 CNS: 708 0063 8492 9422 Nasciment…" at bounding box center [466, 302] width 354 height 69
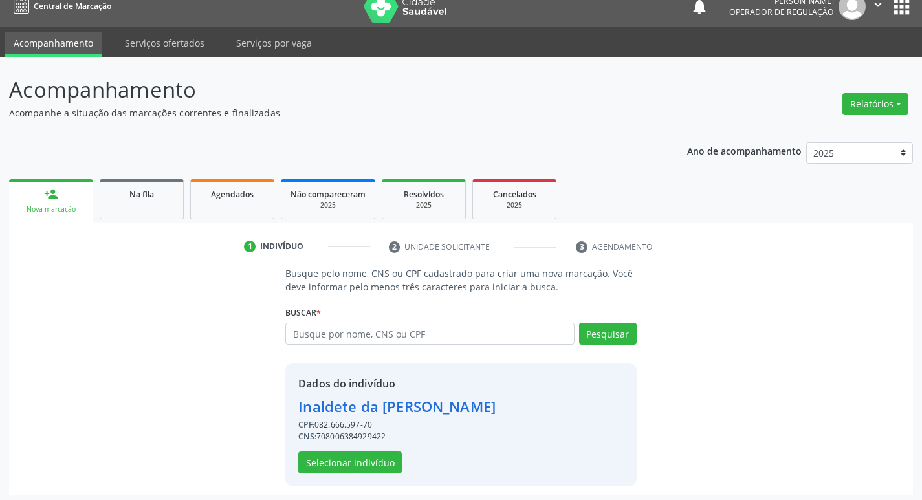
scroll to position [19, 0]
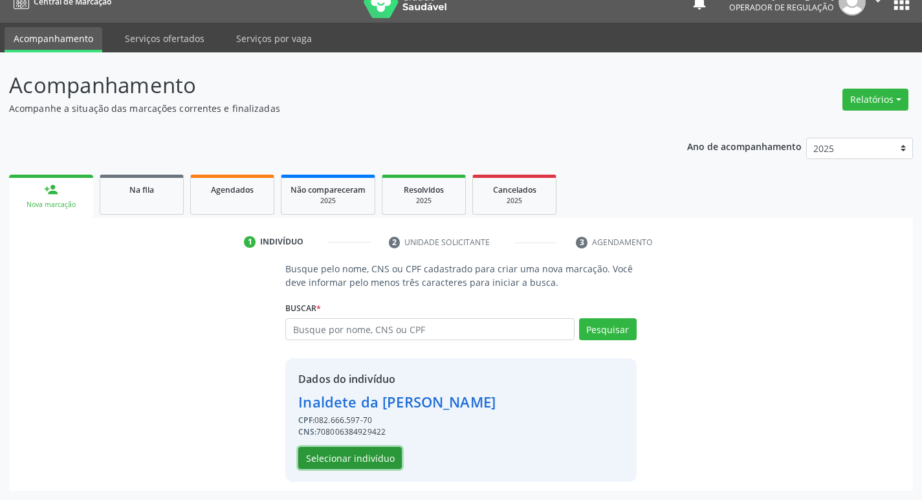
click at [359, 456] on button "Selecionar indivíduo" at bounding box center [350, 458] width 104 height 22
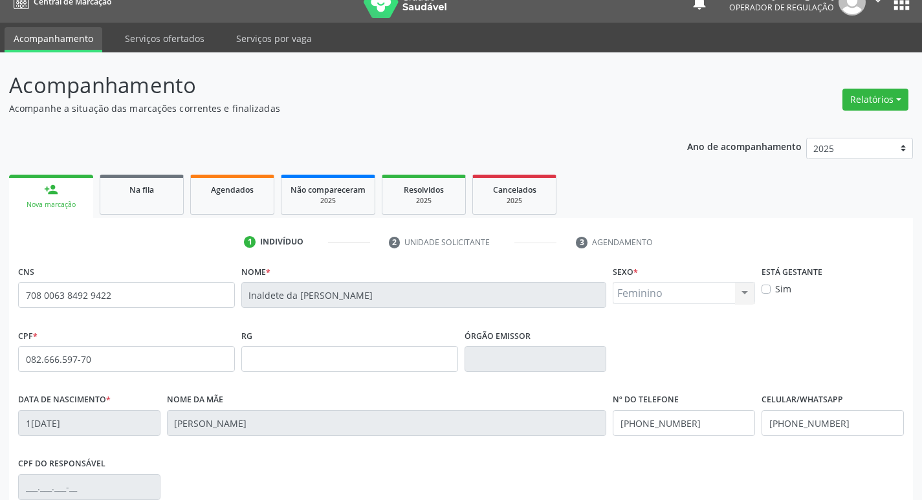
scroll to position [201, 0]
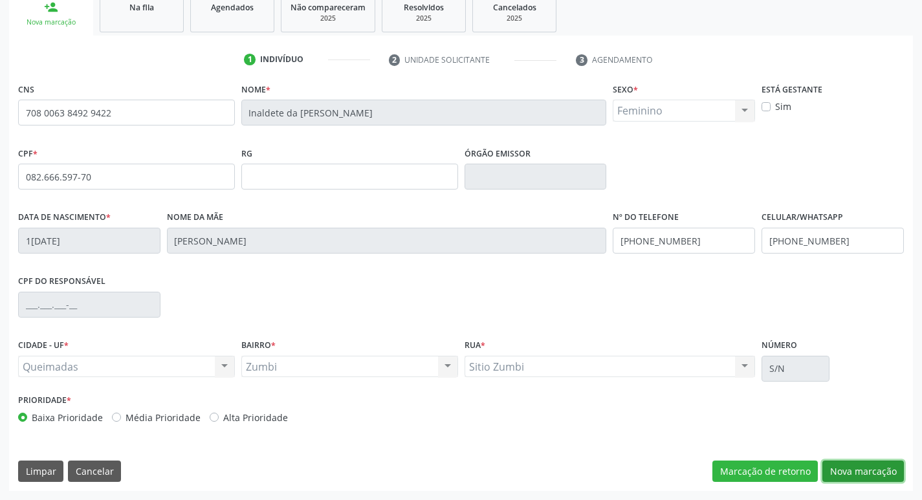
click at [869, 461] on button "Nova marcação" at bounding box center [864, 472] width 82 height 22
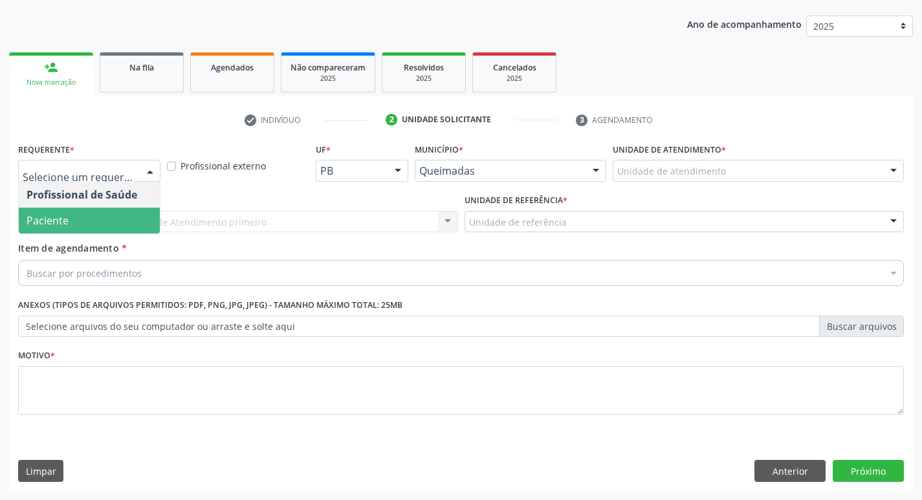
click at [88, 228] on span "Paciente" at bounding box center [89, 221] width 141 height 26
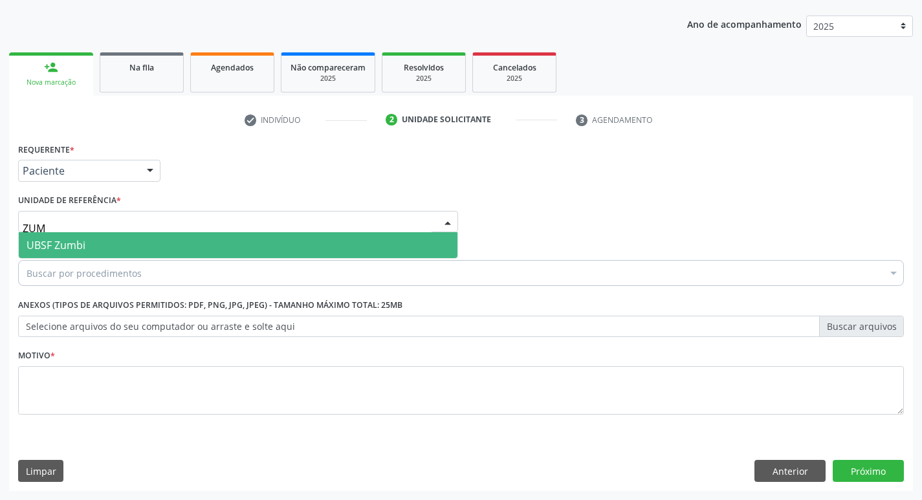
type input "ZUMB"
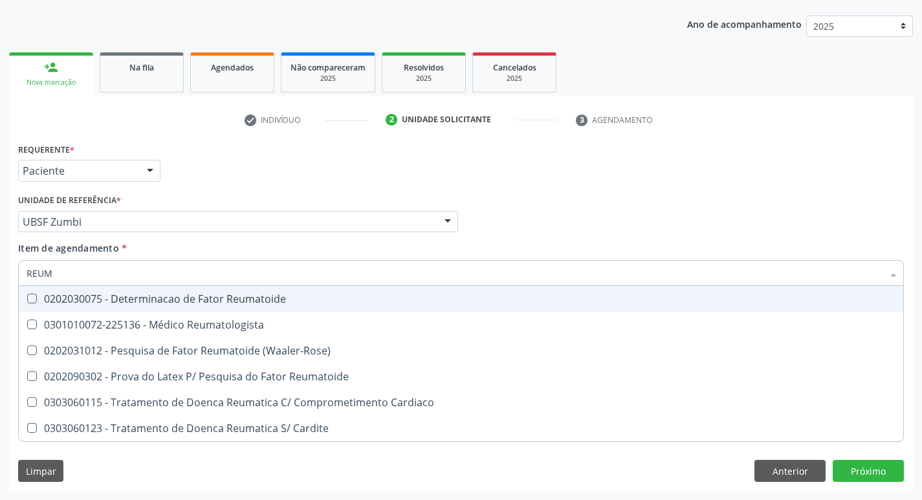
type input "REUMA"
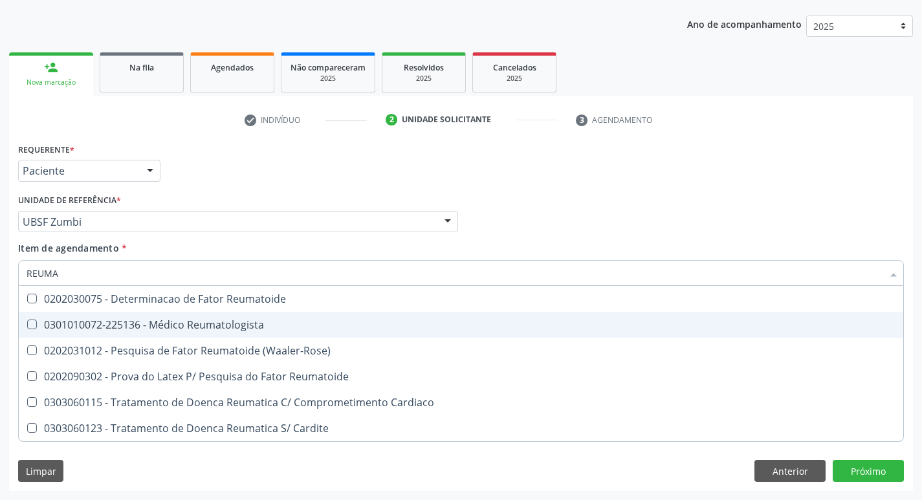
click at [184, 325] on div "0301010072-225136 - Médico Reumatologista" at bounding box center [461, 325] width 869 height 10
checkbox Reumatologista "true"
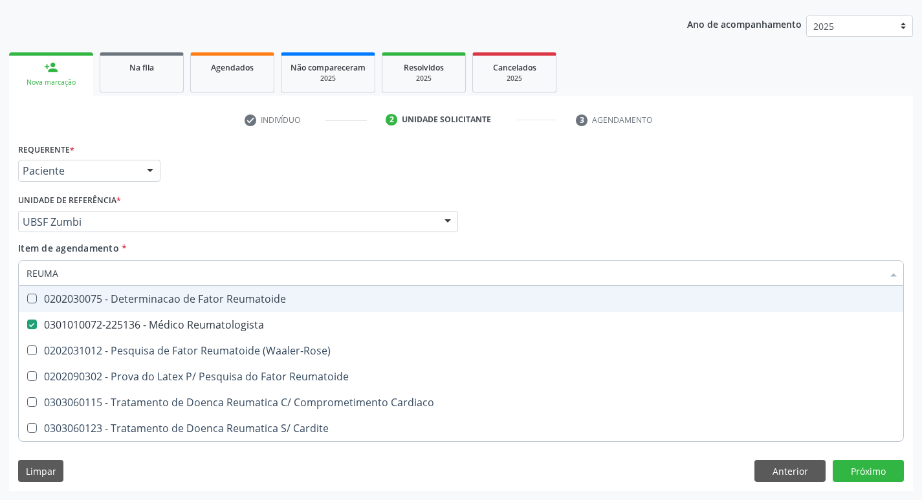
click at [247, 173] on div "Requerente * Paciente Profissional de Saúde Paciente Nenhum resultado encontrad…" at bounding box center [461, 165] width 892 height 50
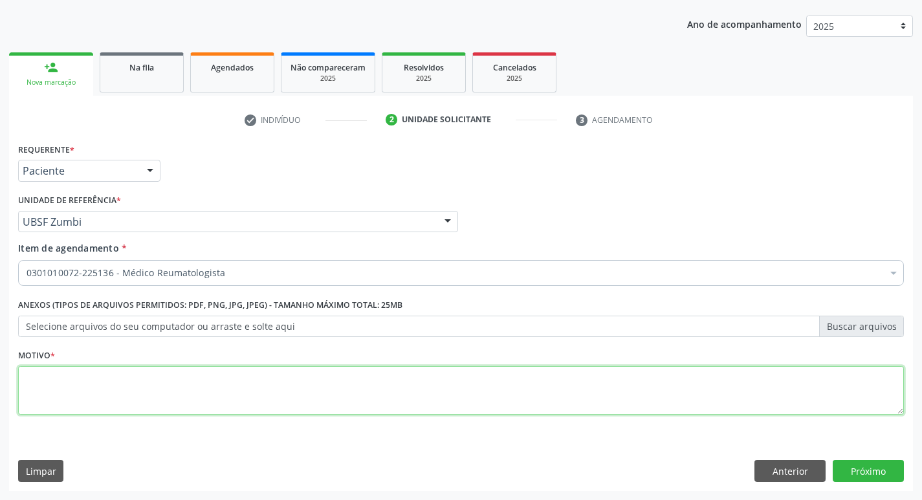
click at [138, 384] on textarea at bounding box center [461, 390] width 886 height 49
click at [74, 379] on textarea "RETORNO ( ANDREZZA)" at bounding box center [461, 390] width 886 height 49
click at [416, 402] on textarea "RETORNO ( DRA. [GEOGRAPHIC_DATA])" at bounding box center [461, 390] width 886 height 49
type textarea "RETORNO ( DRA. [GEOGRAPHIC_DATA])"
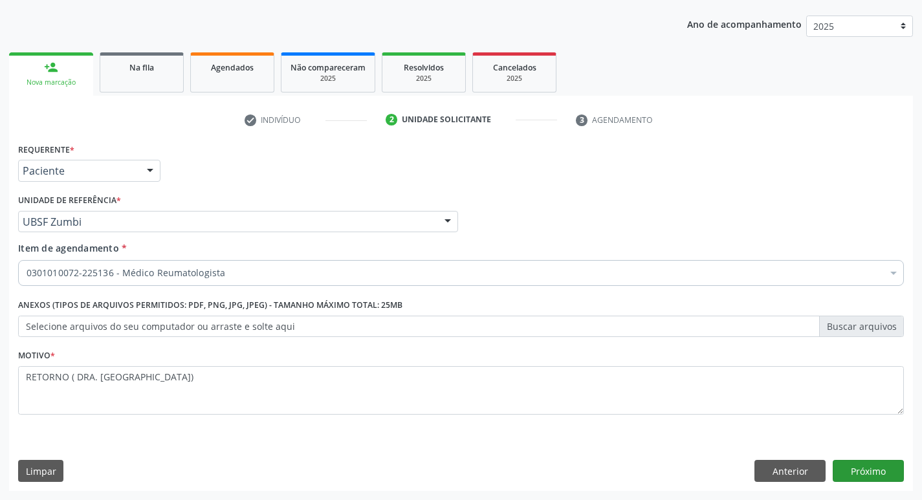
click at [896, 482] on div "Requerente * Paciente Profissional de Saúde Paciente Nenhum resultado encontrad…" at bounding box center [461, 315] width 904 height 351
click at [856, 464] on button "Próximo" at bounding box center [868, 471] width 71 height 22
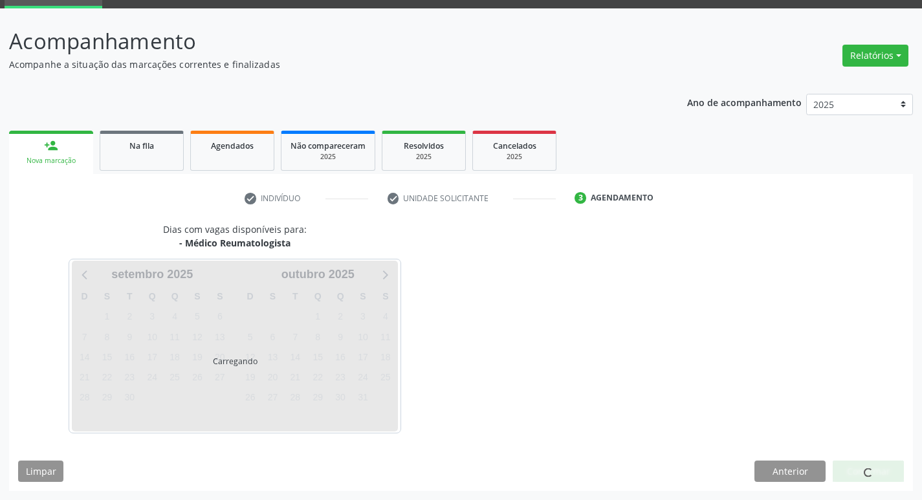
scroll to position [101, 0]
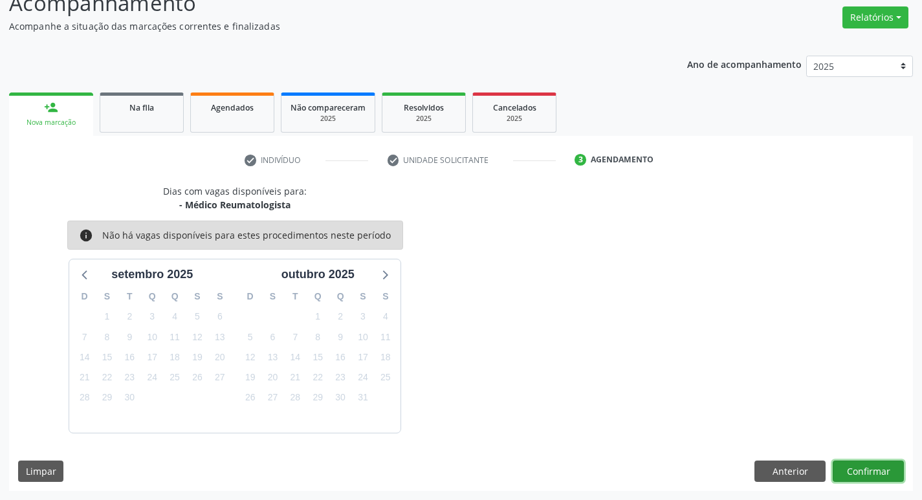
click at [855, 472] on button "Confirmar" at bounding box center [868, 472] width 71 height 22
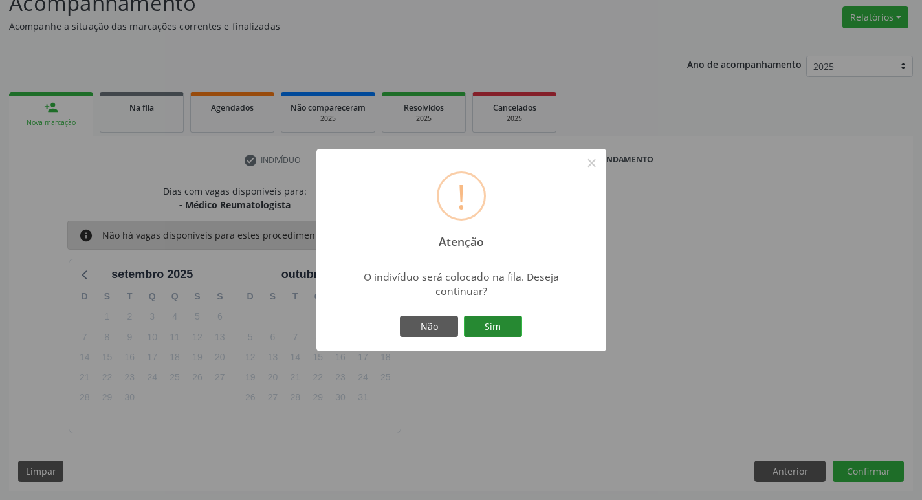
click at [509, 319] on button "Sim" at bounding box center [493, 327] width 58 height 22
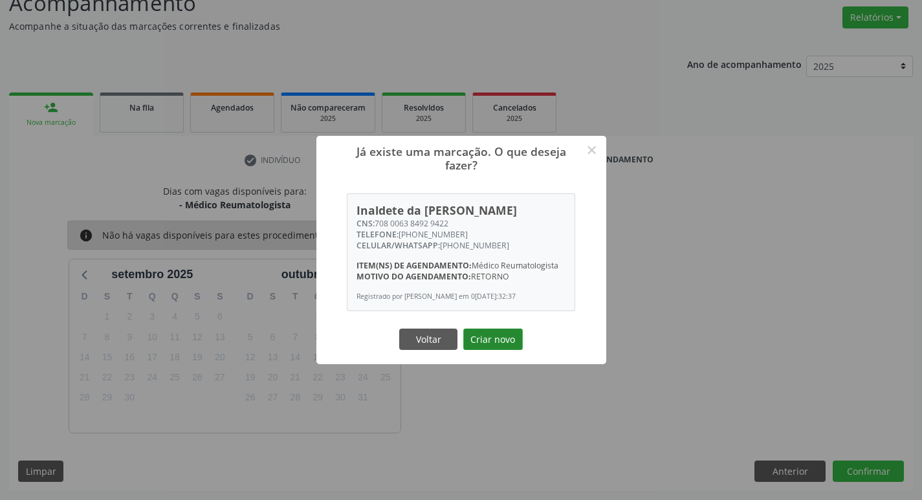
click at [507, 340] on button "Criar novo" at bounding box center [493, 340] width 60 height 22
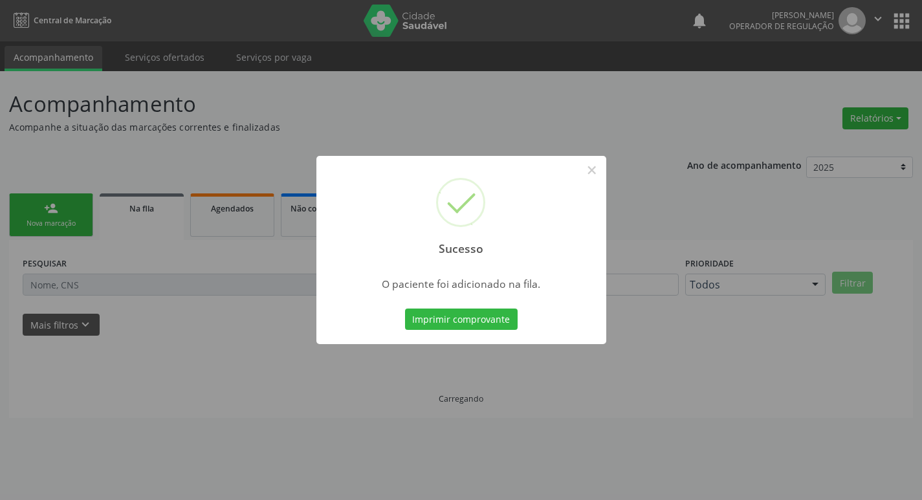
scroll to position [0, 0]
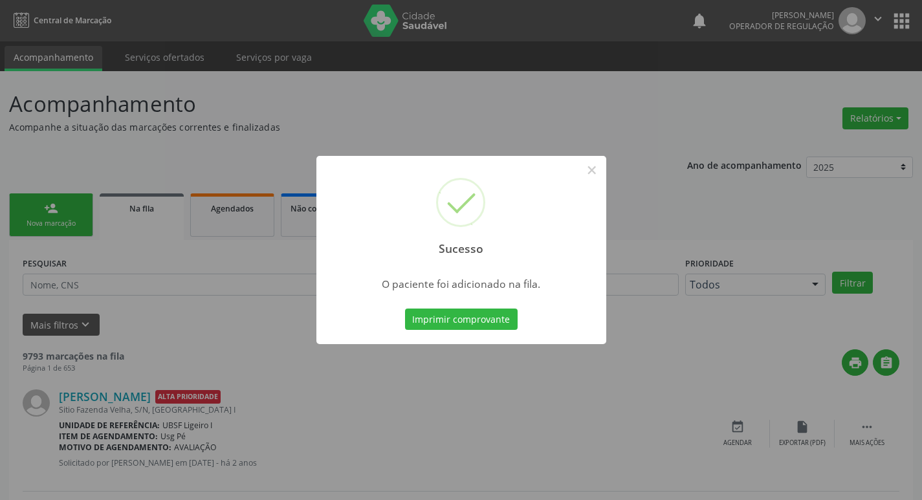
click at [503, 140] on div "Sucesso × O paciente foi adicionado na fila. Imprimir comprovante Cancel" at bounding box center [461, 250] width 922 height 500
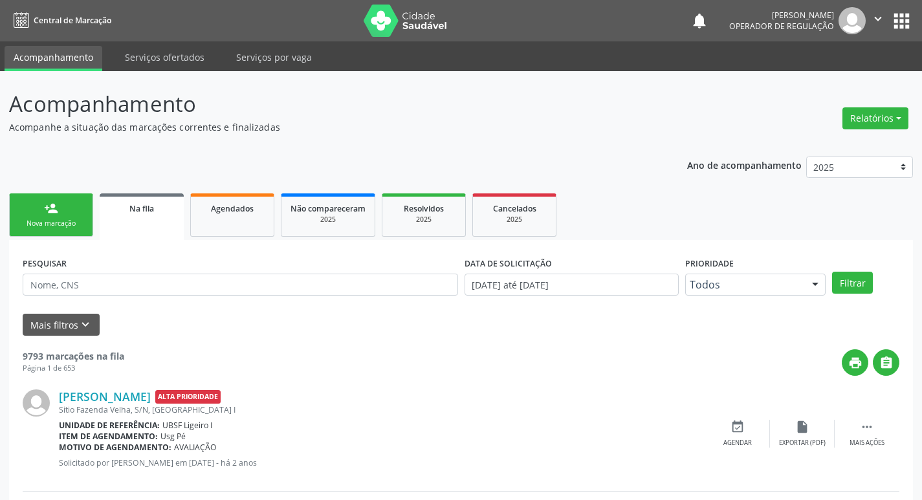
click at [49, 206] on div "person_add" at bounding box center [51, 208] width 14 height 14
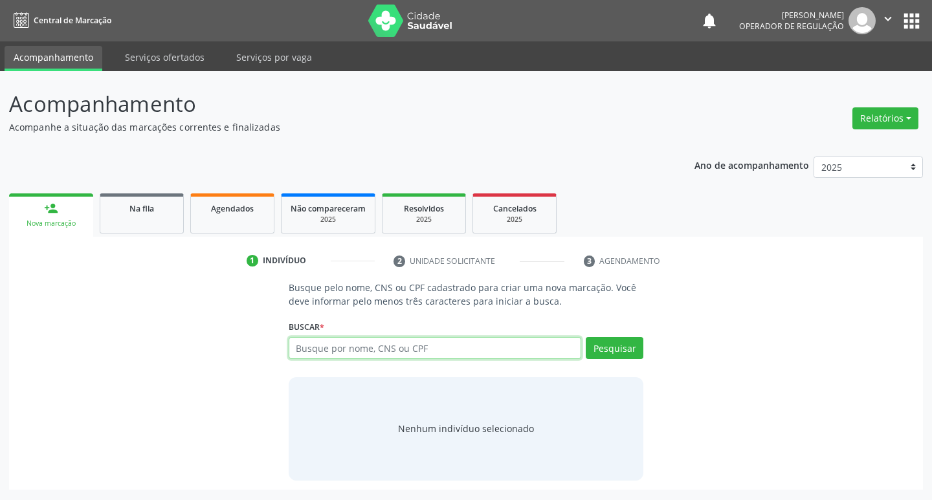
click at [412, 346] on input "text" at bounding box center [435, 348] width 293 height 22
type input "705100860725140"
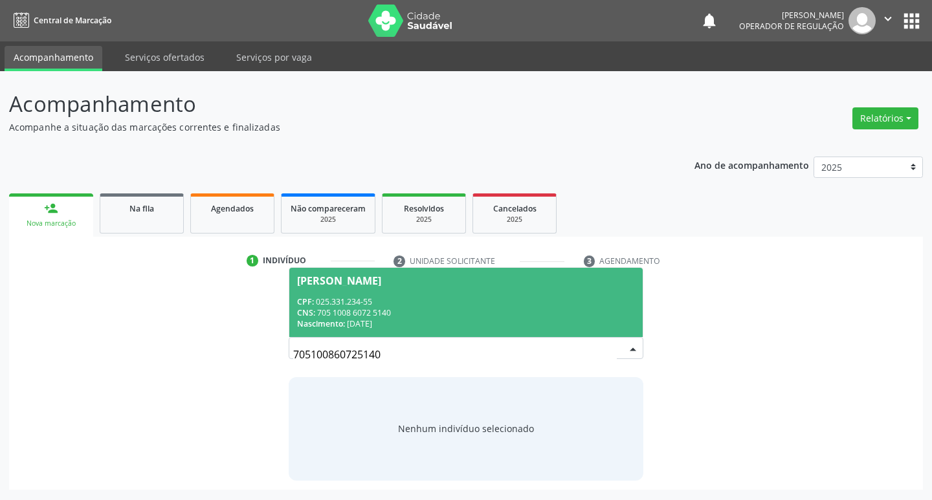
click at [506, 300] on div "CPF: 025.331.234-55" at bounding box center [466, 301] width 338 height 11
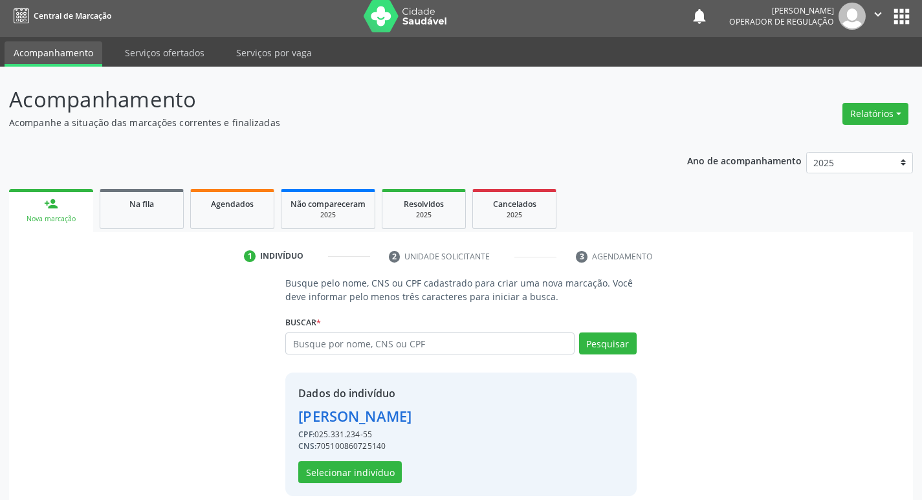
scroll to position [19, 0]
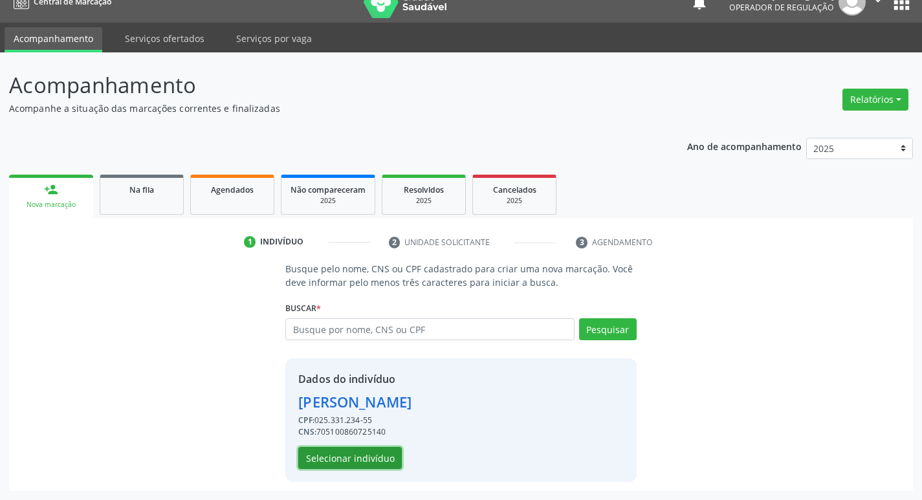
click at [378, 456] on button "Selecionar indivíduo" at bounding box center [350, 458] width 104 height 22
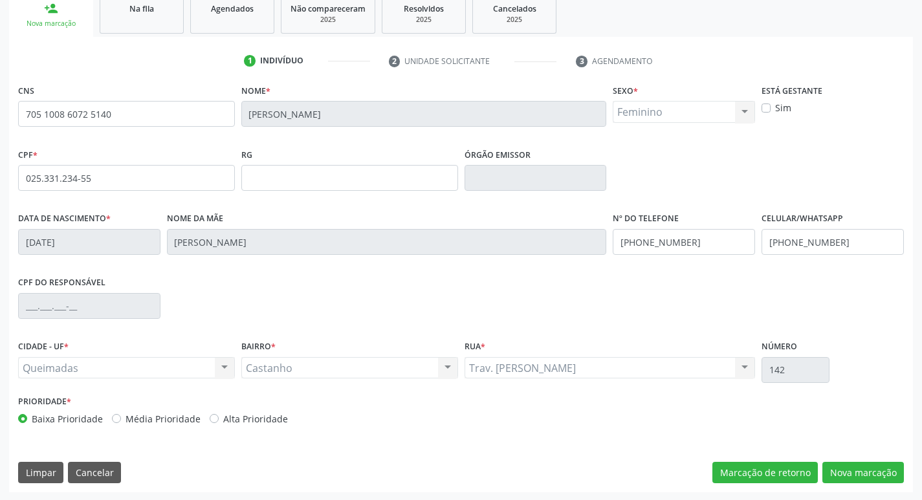
scroll to position [201, 0]
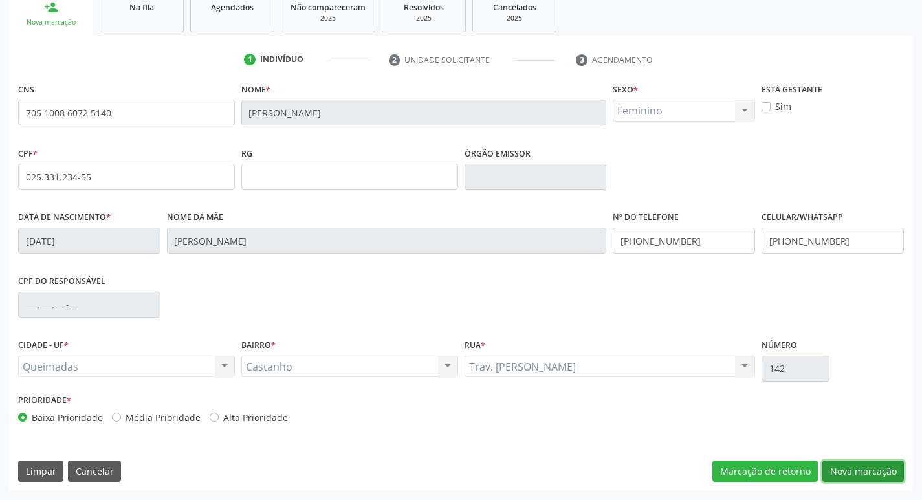
click at [884, 470] on button "Nova marcação" at bounding box center [864, 472] width 82 height 22
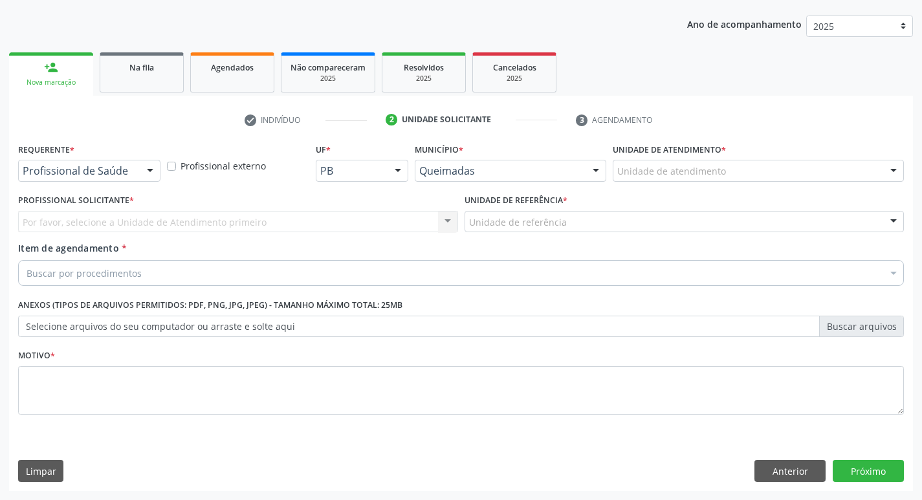
click at [134, 170] on div "Profissional de Saúde" at bounding box center [89, 171] width 142 height 22
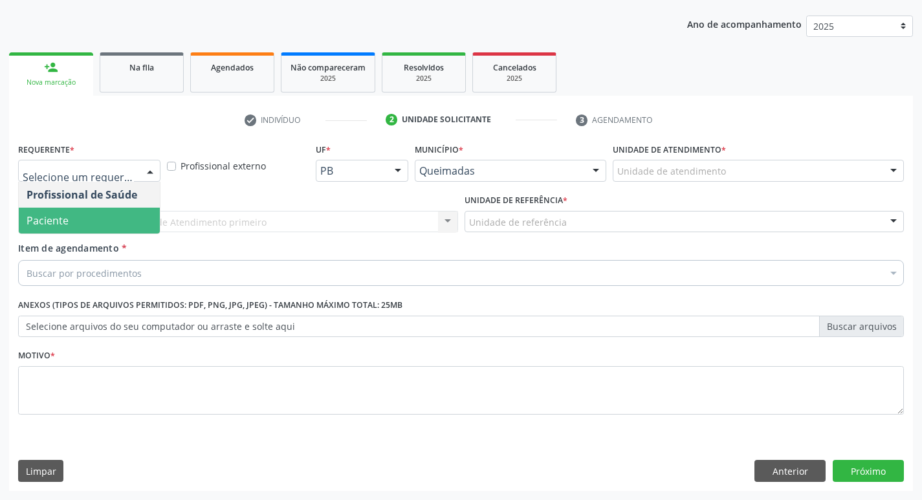
click at [111, 228] on span "Paciente" at bounding box center [89, 221] width 141 height 26
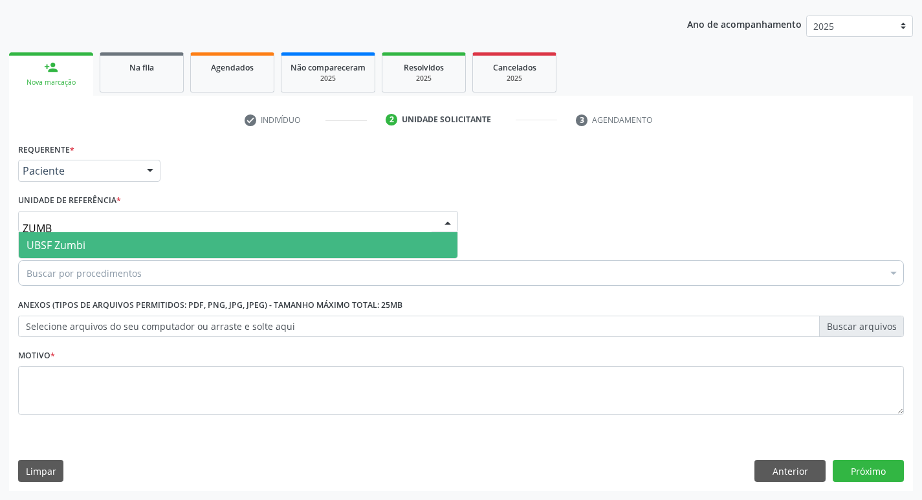
type input "ZUMBI"
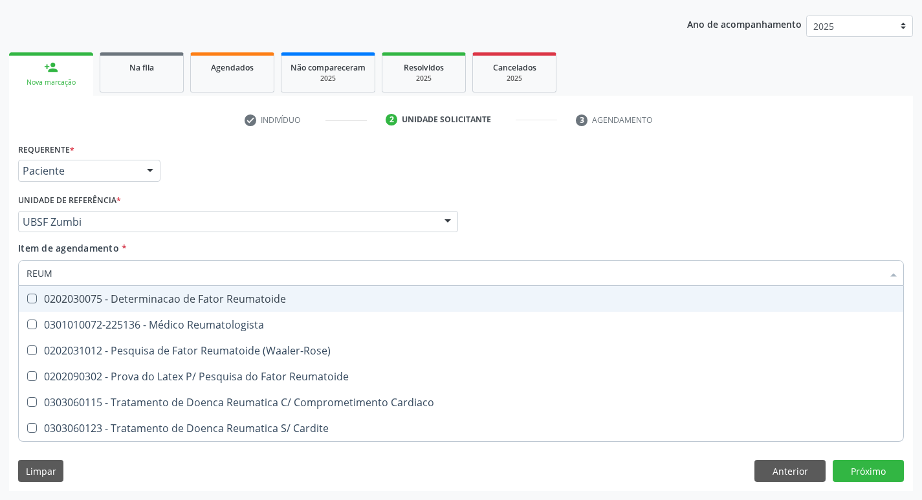
type input "REUMA"
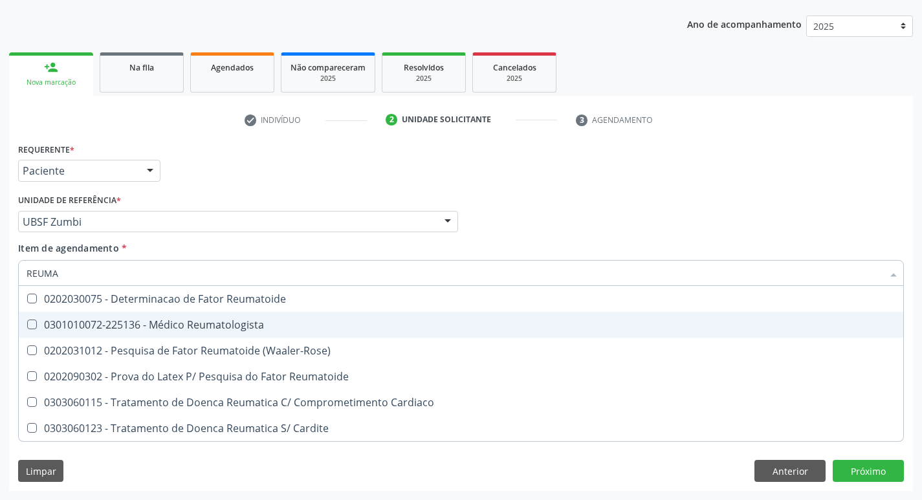
click at [122, 315] on span "0301010072-225136 - Médico Reumatologista" at bounding box center [461, 325] width 885 height 26
checkbox Reumatologista "true"
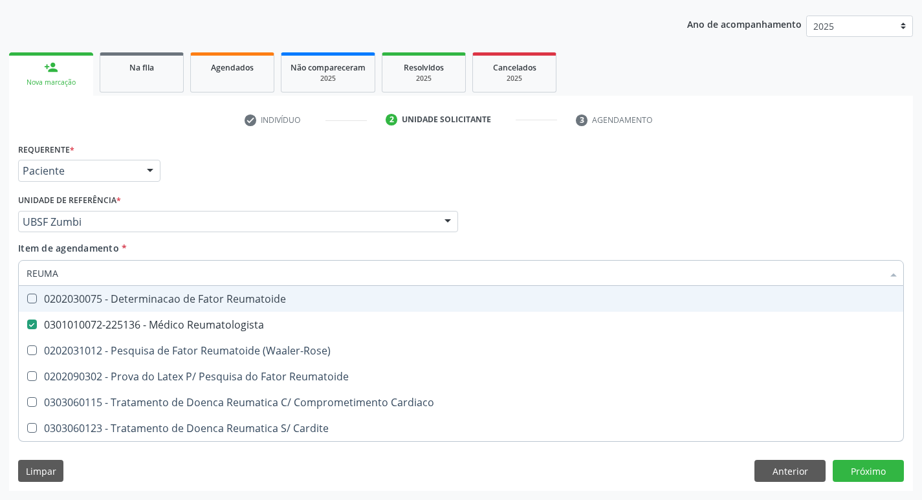
click at [577, 161] on div "Requerente * Paciente Profissional de Saúde Paciente Nenhum resultado encontrad…" at bounding box center [461, 165] width 892 height 50
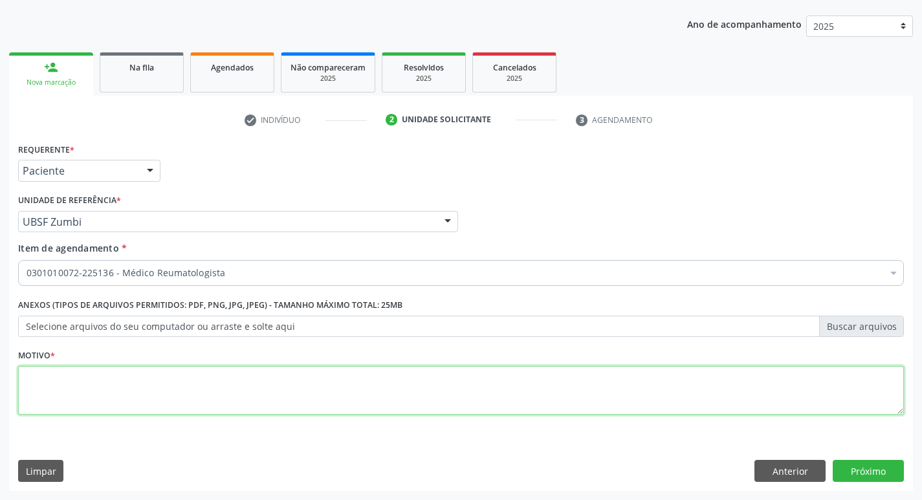
click at [132, 373] on textarea at bounding box center [461, 390] width 886 height 49
type textarea "RETORNO."
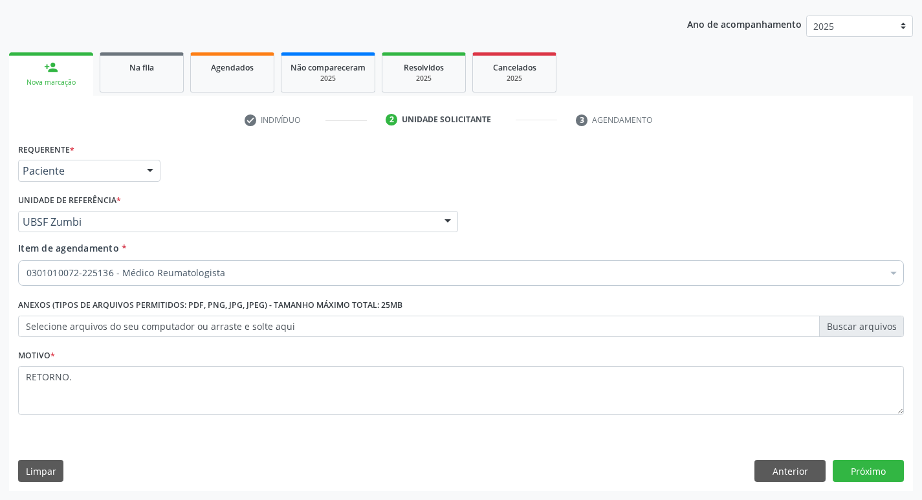
click at [870, 458] on div "Requerente * Paciente Profissional de Saúde Paciente Nenhum resultado encontrad…" at bounding box center [461, 315] width 904 height 351
click at [866, 460] on button "Próximo" at bounding box center [868, 471] width 71 height 22
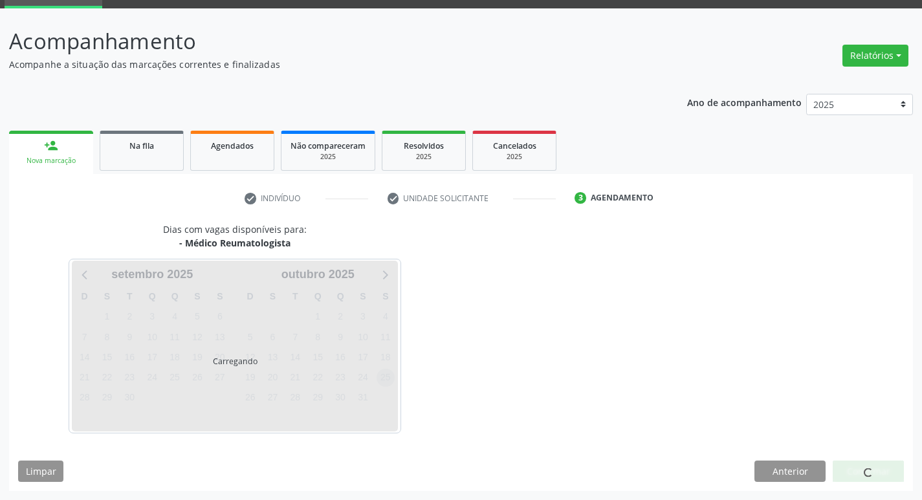
scroll to position [101, 0]
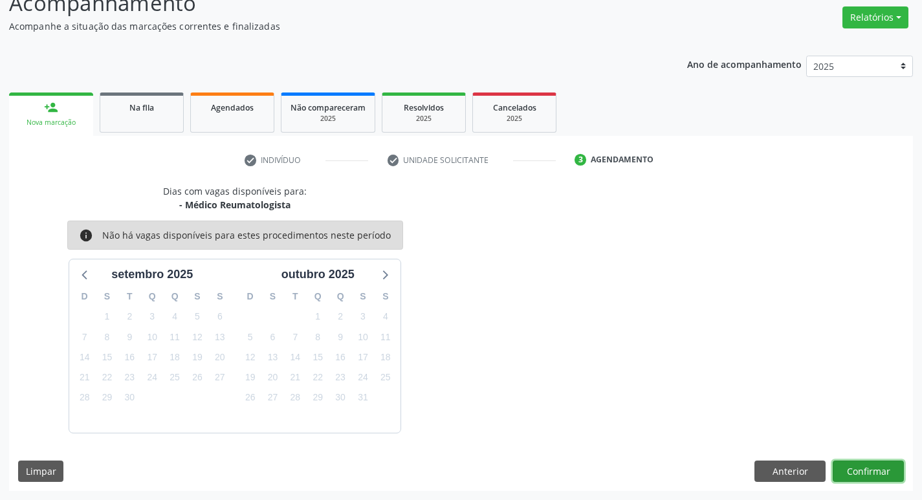
click at [887, 471] on button "Confirmar" at bounding box center [868, 472] width 71 height 22
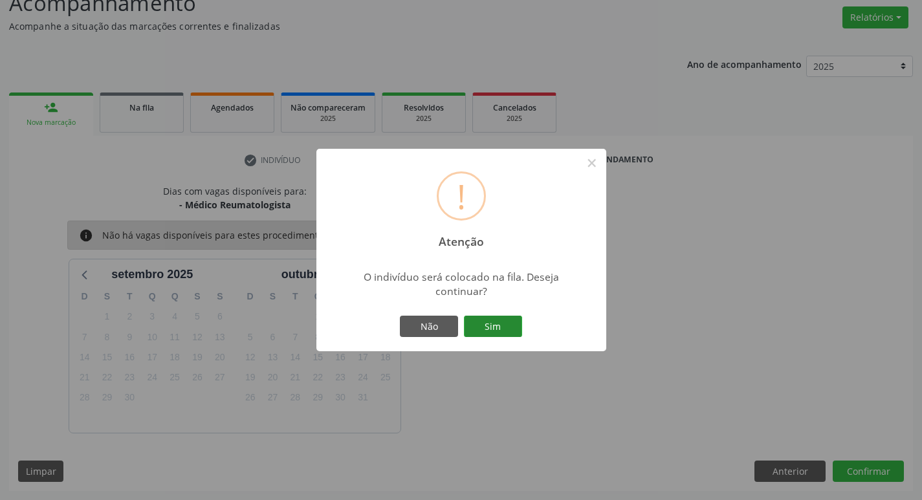
click at [516, 318] on button "Sim" at bounding box center [493, 327] width 58 height 22
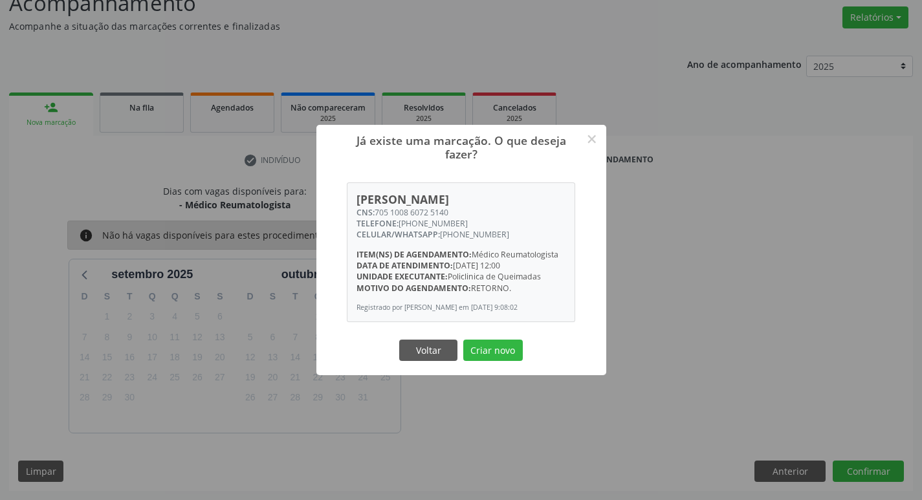
click at [463, 340] on button "Criar novo" at bounding box center [493, 351] width 60 height 22
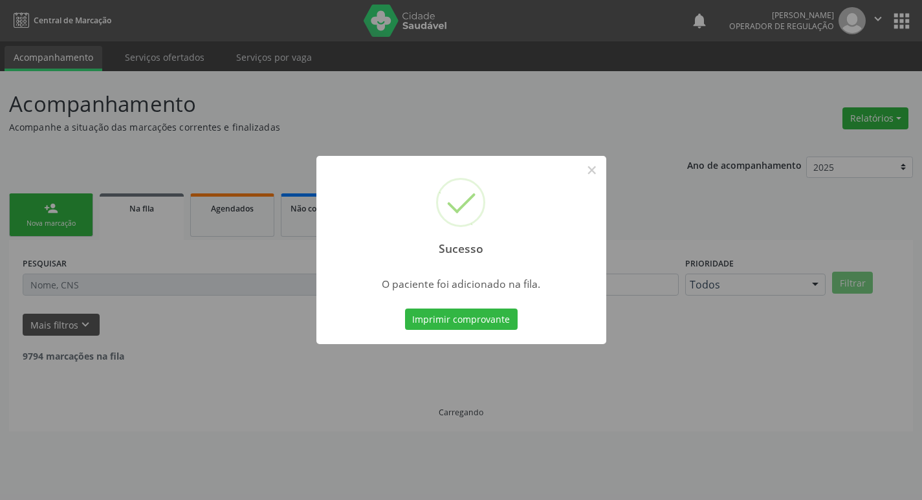
scroll to position [0, 0]
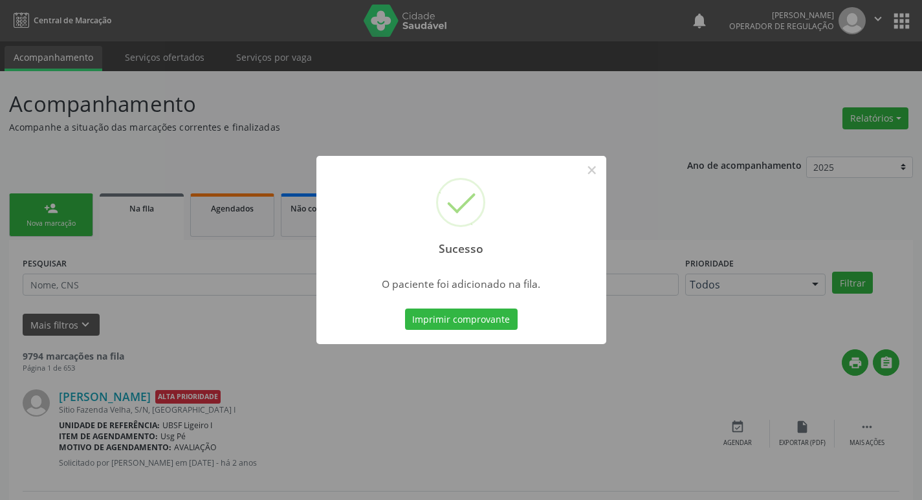
click at [878, 19] on div "Sucesso × O paciente foi adicionado na fila. Imprimir comprovante Cancel" at bounding box center [461, 250] width 922 height 500
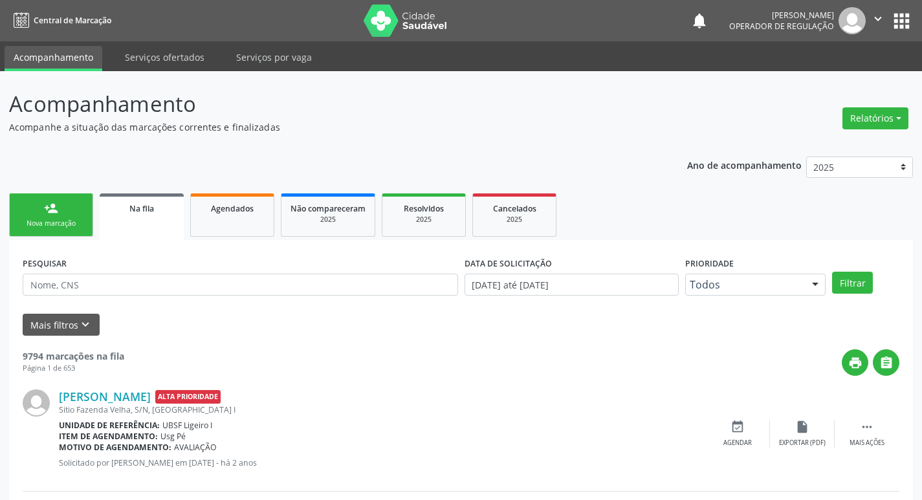
click at [878, 19] on icon "" at bounding box center [878, 19] width 14 height 14
click at [843, 84] on link "Sair" at bounding box center [845, 79] width 89 height 18
